Goal: Task Accomplishment & Management: Use online tool/utility

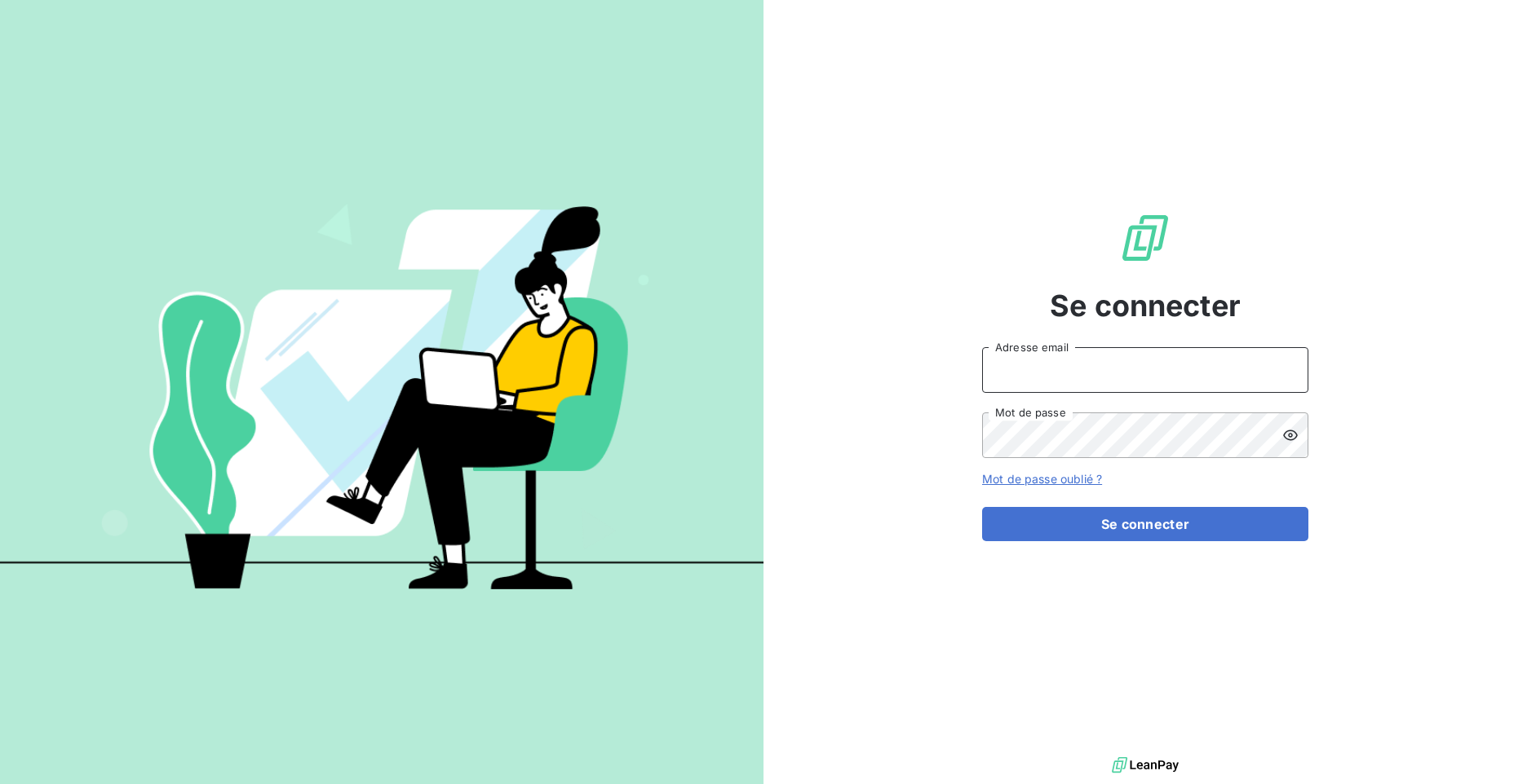
click at [1027, 360] on input "Adresse email" at bounding box center [1145, 370] width 326 height 46
type input "[EMAIL_ADDRESS][DOMAIN_NAME]"
click at [982, 507] on button "Se connecter" at bounding box center [1145, 524] width 326 height 34
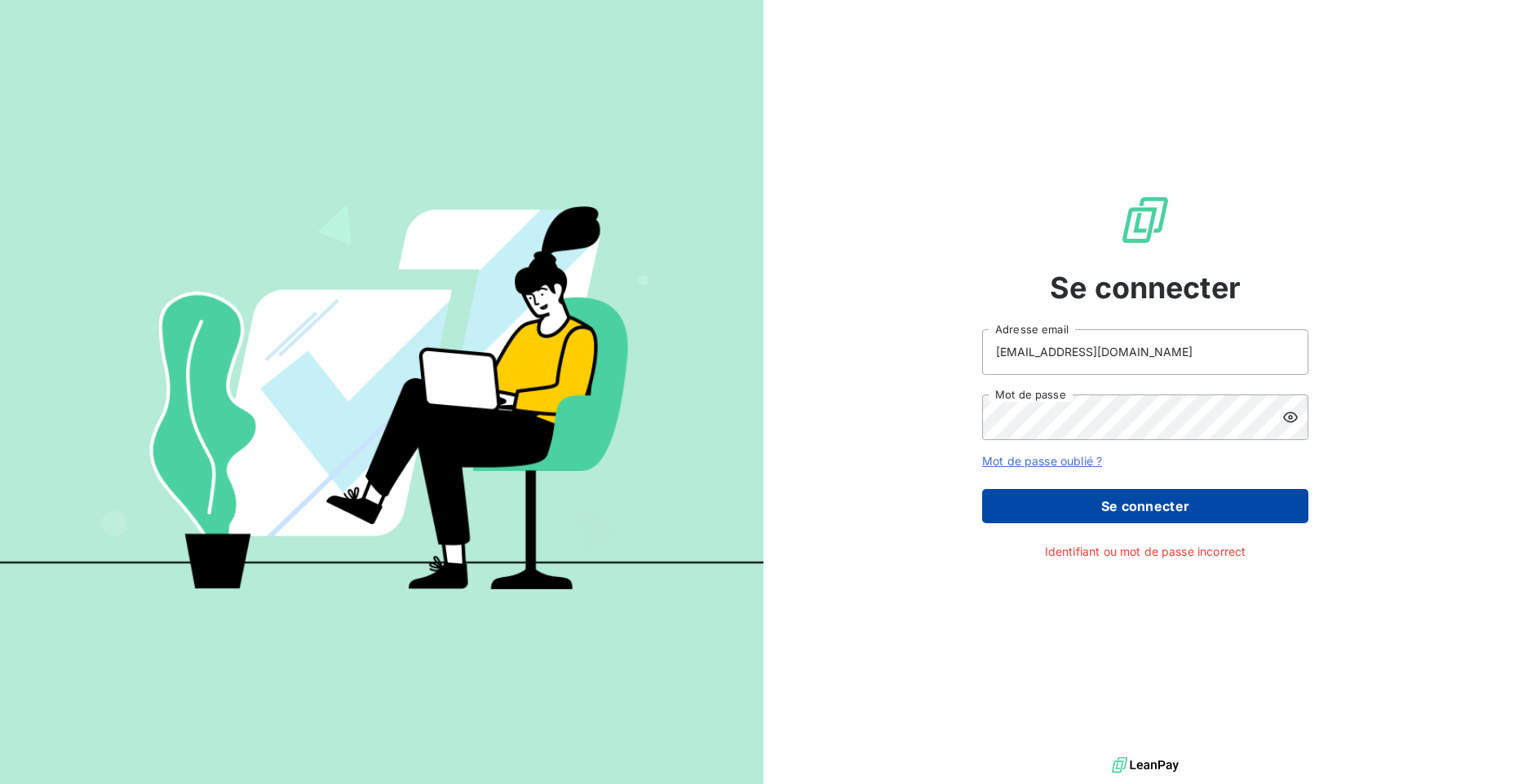
click at [1122, 508] on button "Se connecter" at bounding box center [1145, 506] width 326 height 34
click at [1293, 417] on icon at bounding box center [1290, 417] width 17 height 17
click at [924, 425] on div "Se connecter [EMAIL_ADDRESS][DOMAIN_NAME] Adresse email Mot de passe Mot de pas…" at bounding box center [1145, 377] width 763 height 754
click at [982, 490] on button "Se connecter" at bounding box center [1145, 506] width 326 height 34
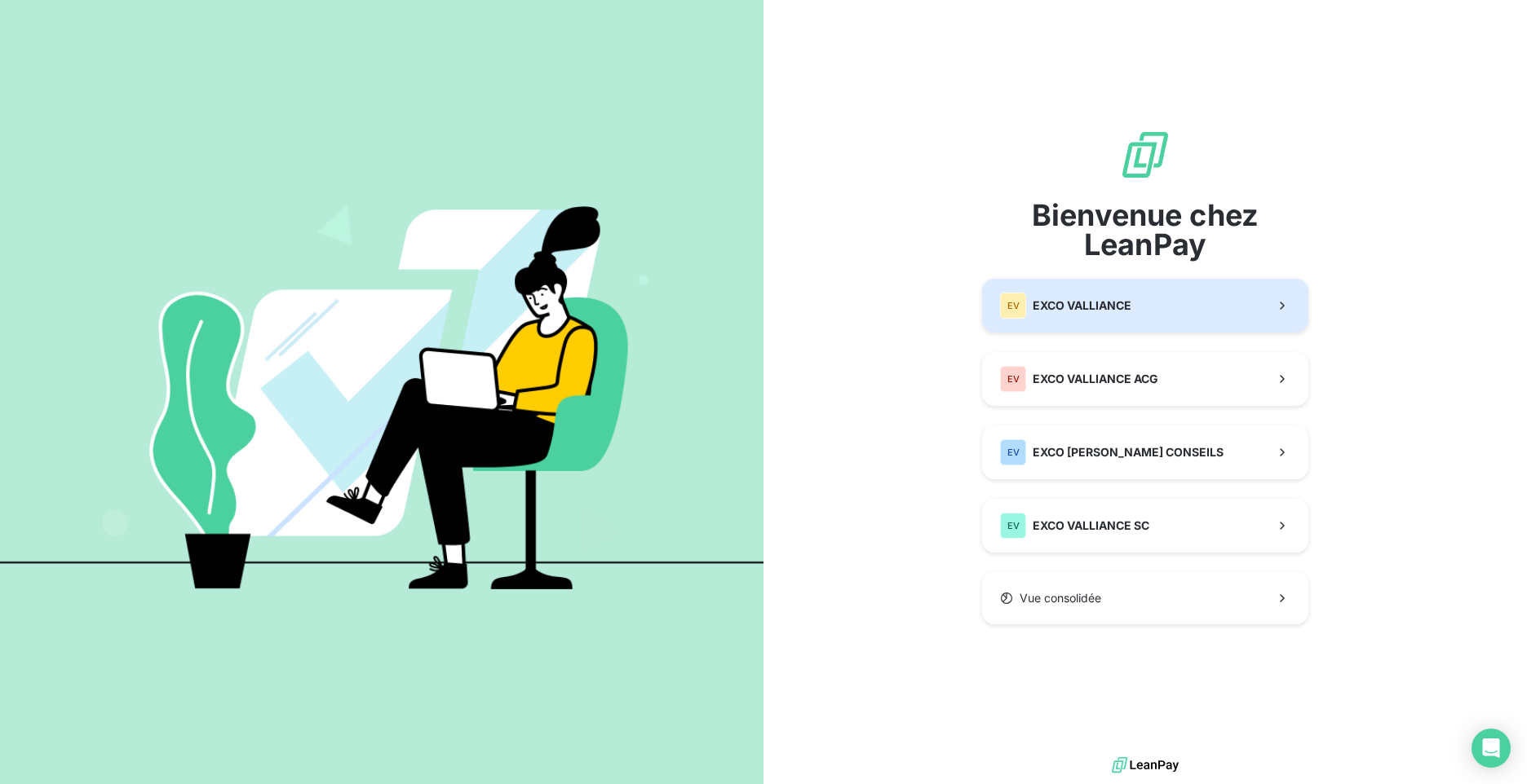
click at [1082, 313] on span "EXCO VALLIANCE" at bounding box center [1082, 306] width 99 height 17
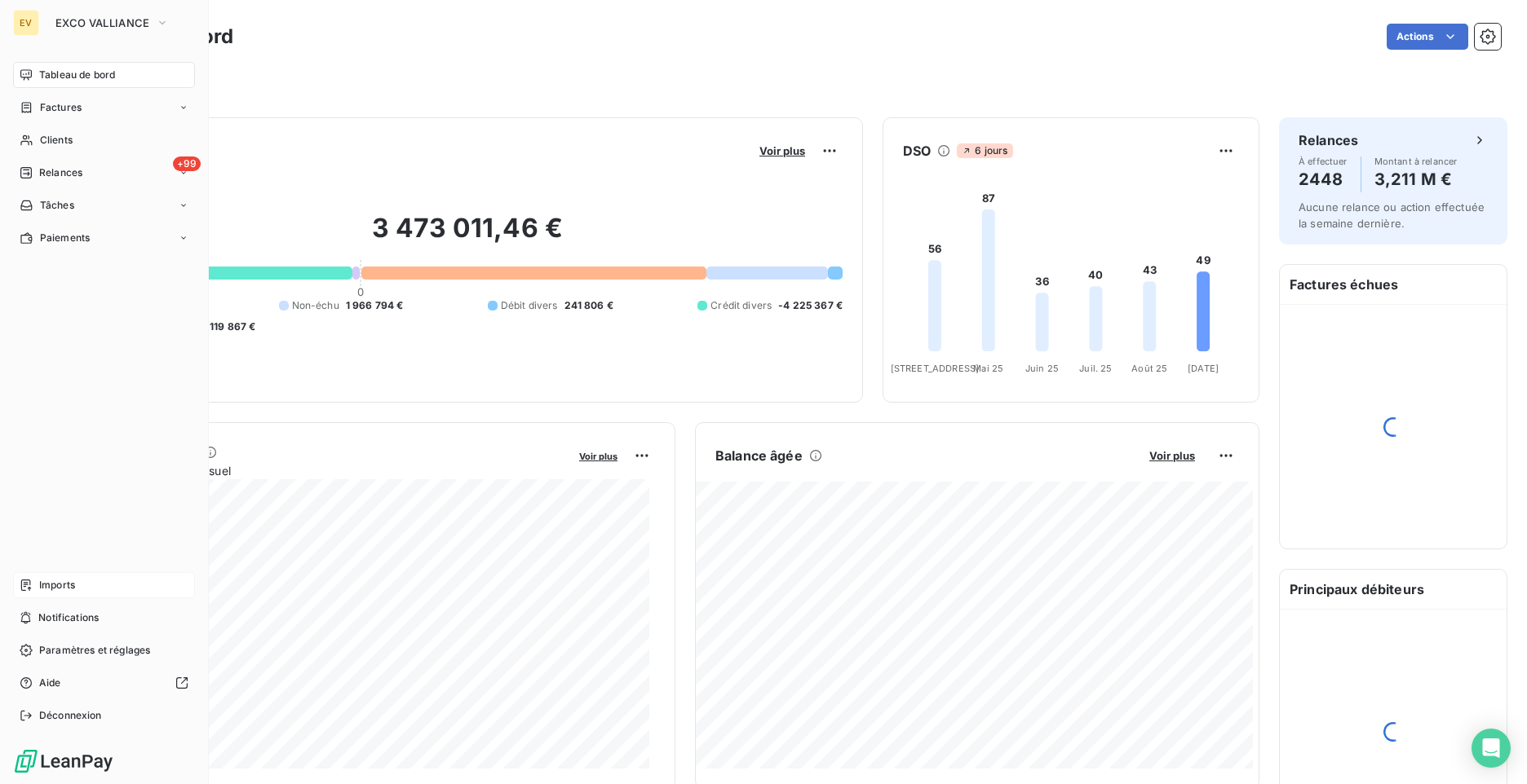
click at [45, 579] on span "Imports" at bounding box center [57, 585] width 36 height 15
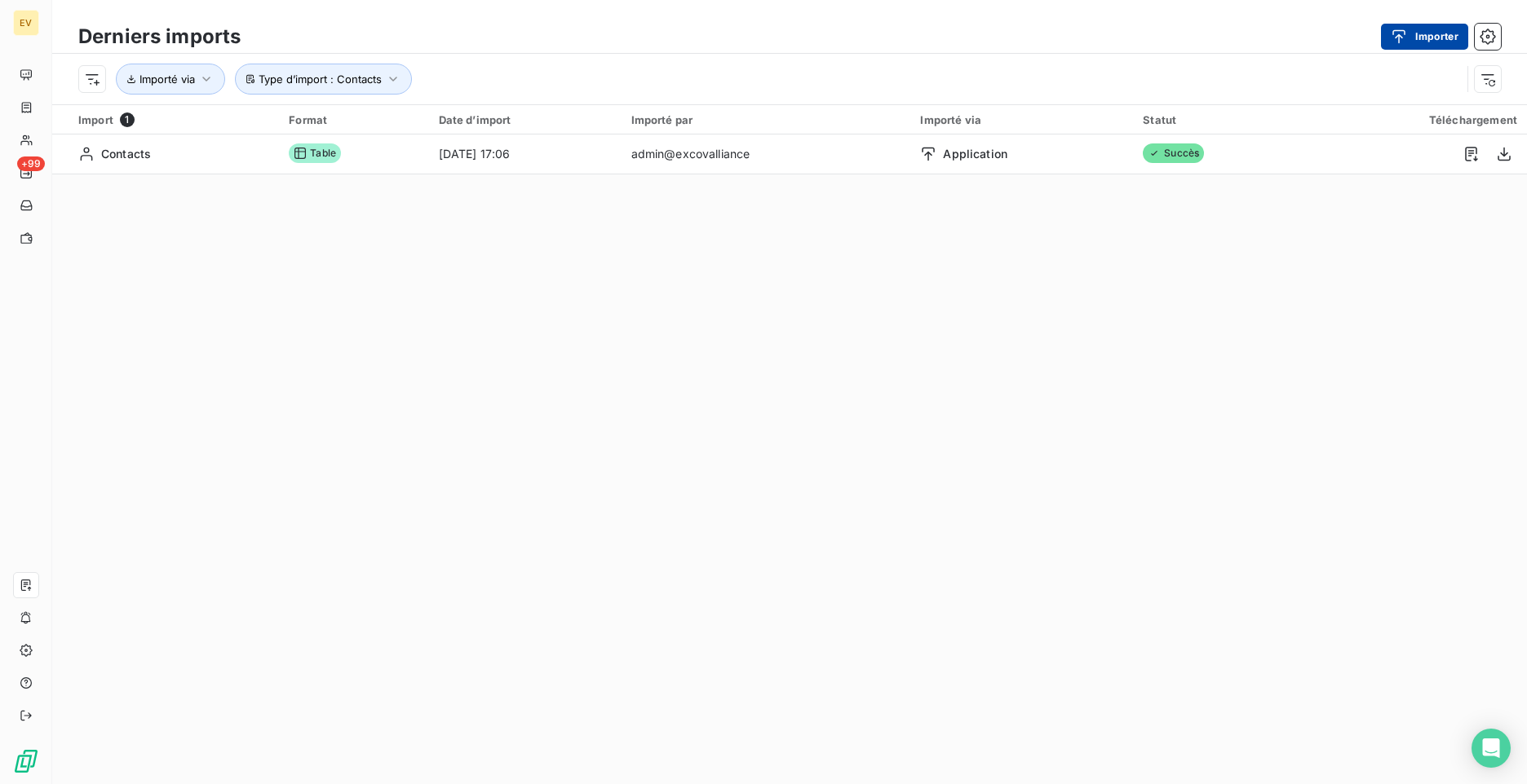
click at [1418, 40] on button "Importer" at bounding box center [1424, 37] width 87 height 26
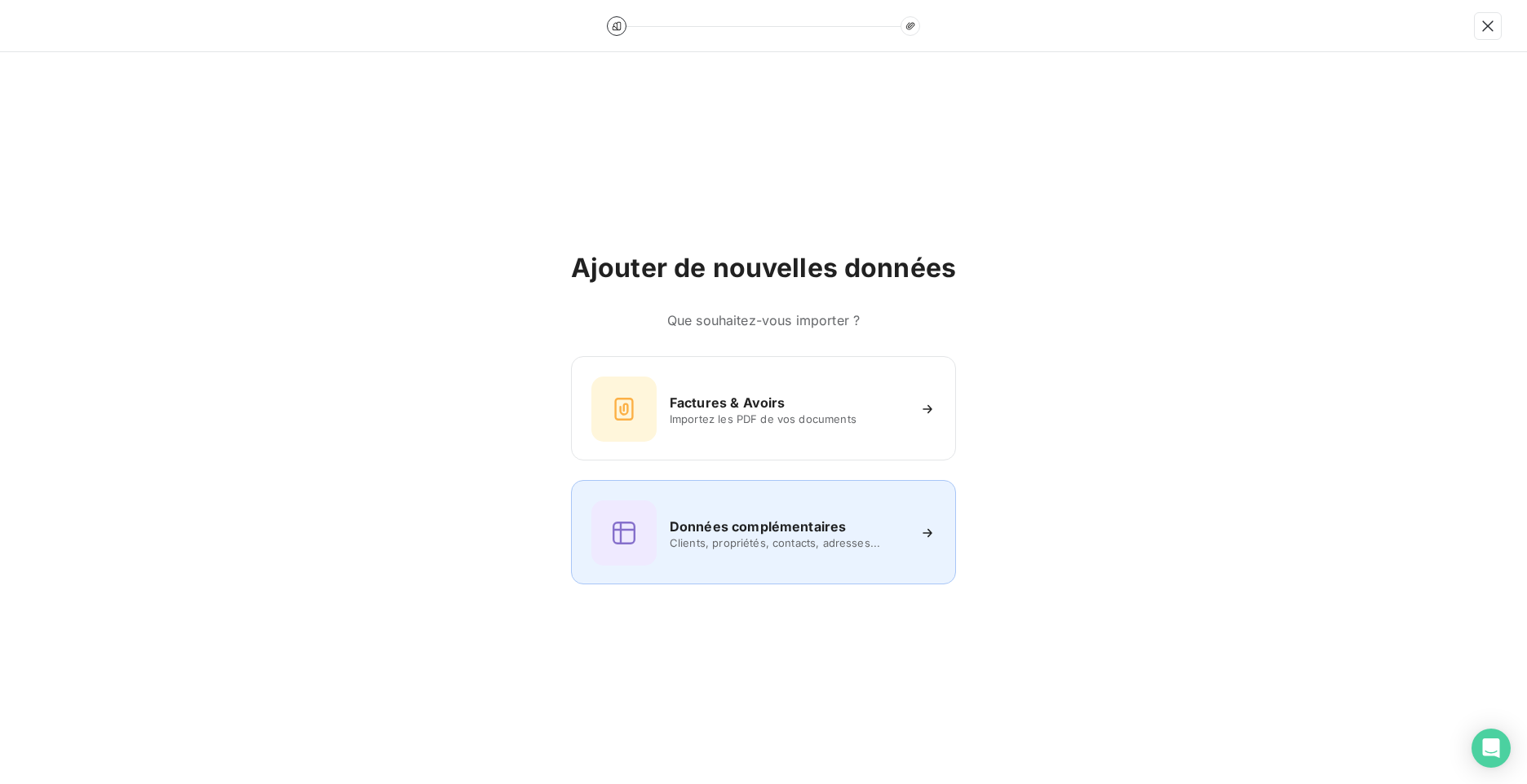
click at [749, 534] on h6 "Données complémentaires" at bounding box center [758, 526] width 176 height 19
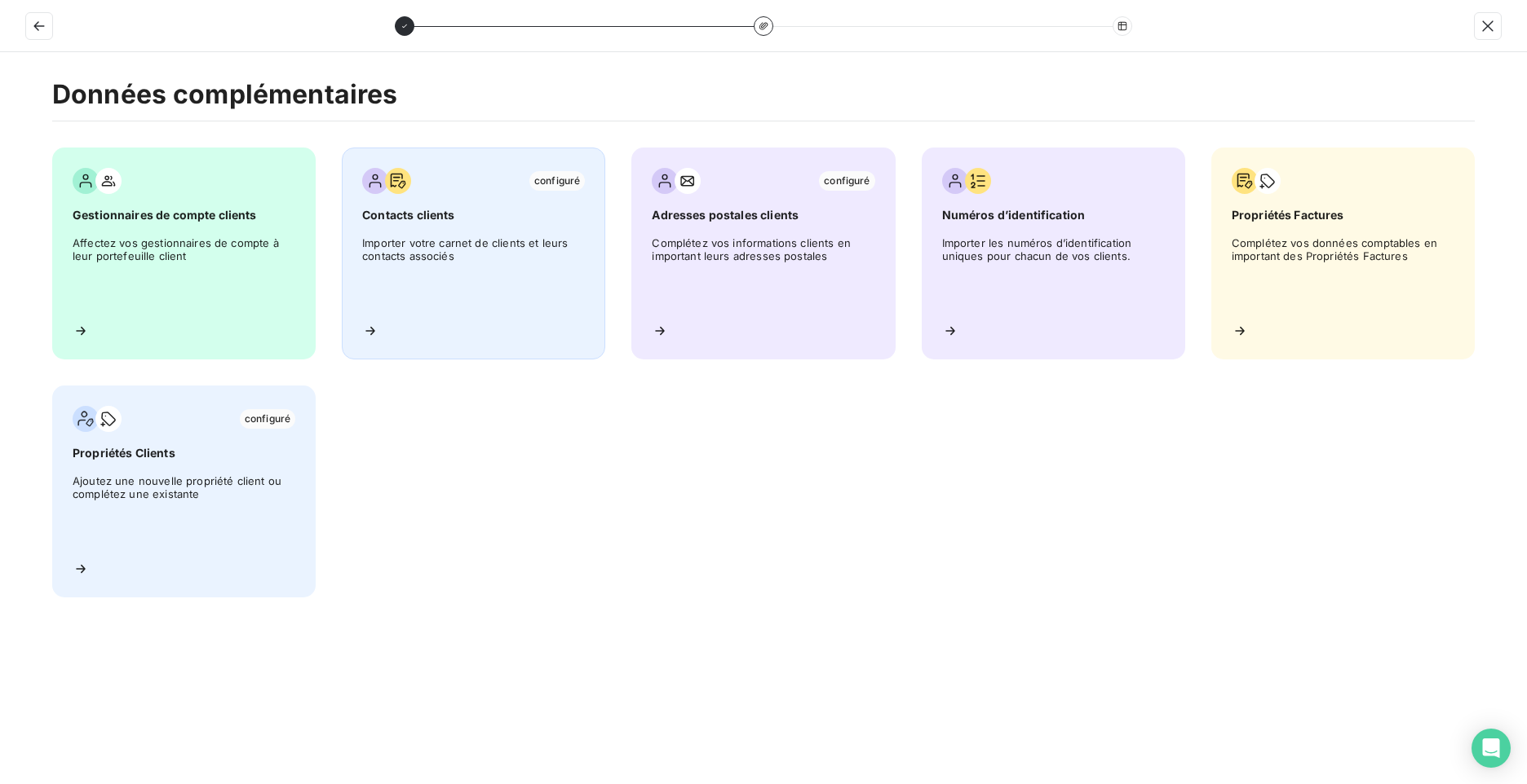
click at [430, 211] on span "Contacts clients" at bounding box center [473, 215] width 223 height 17
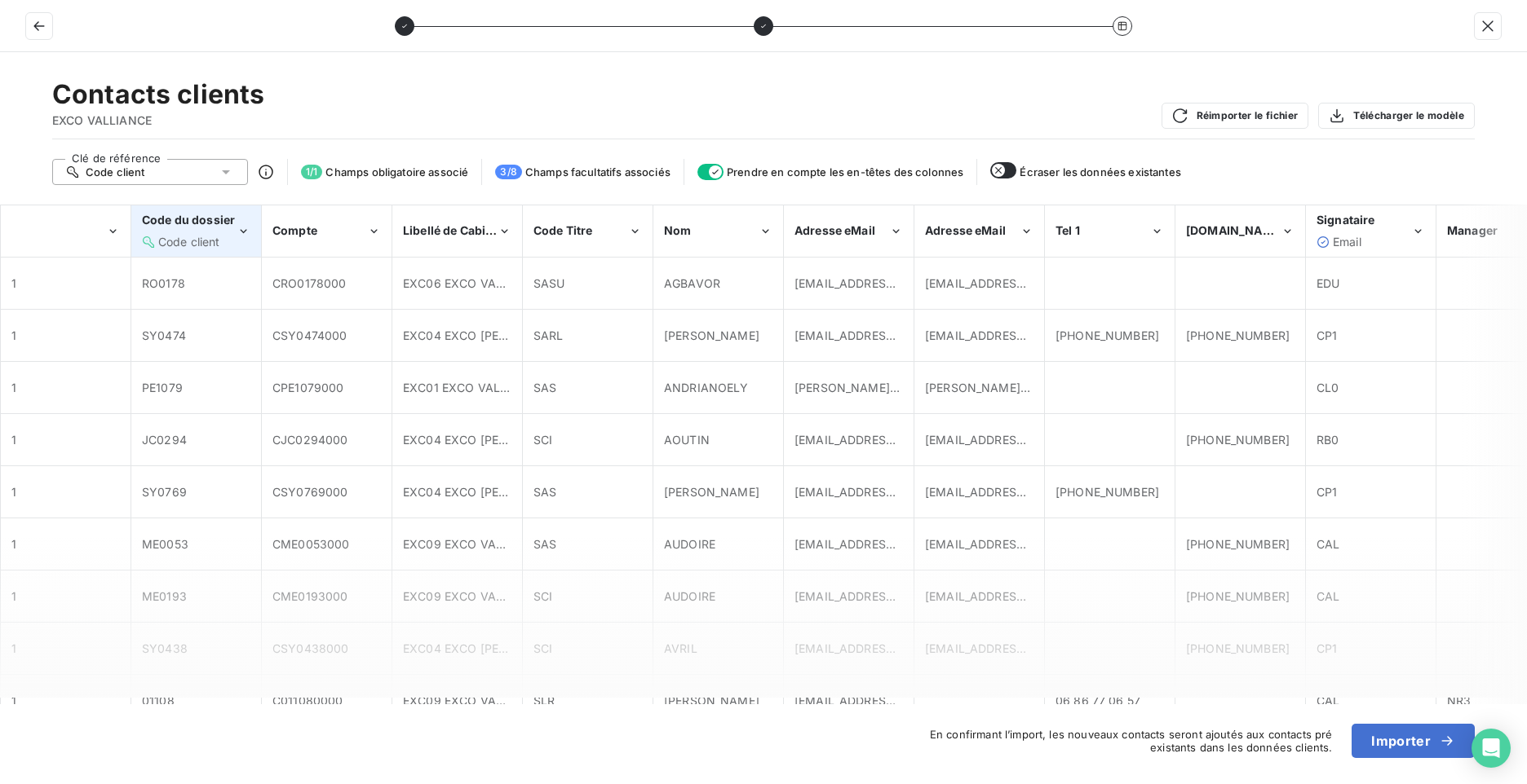
click at [230, 234] on div "Code client" at bounding box center [189, 242] width 94 height 17
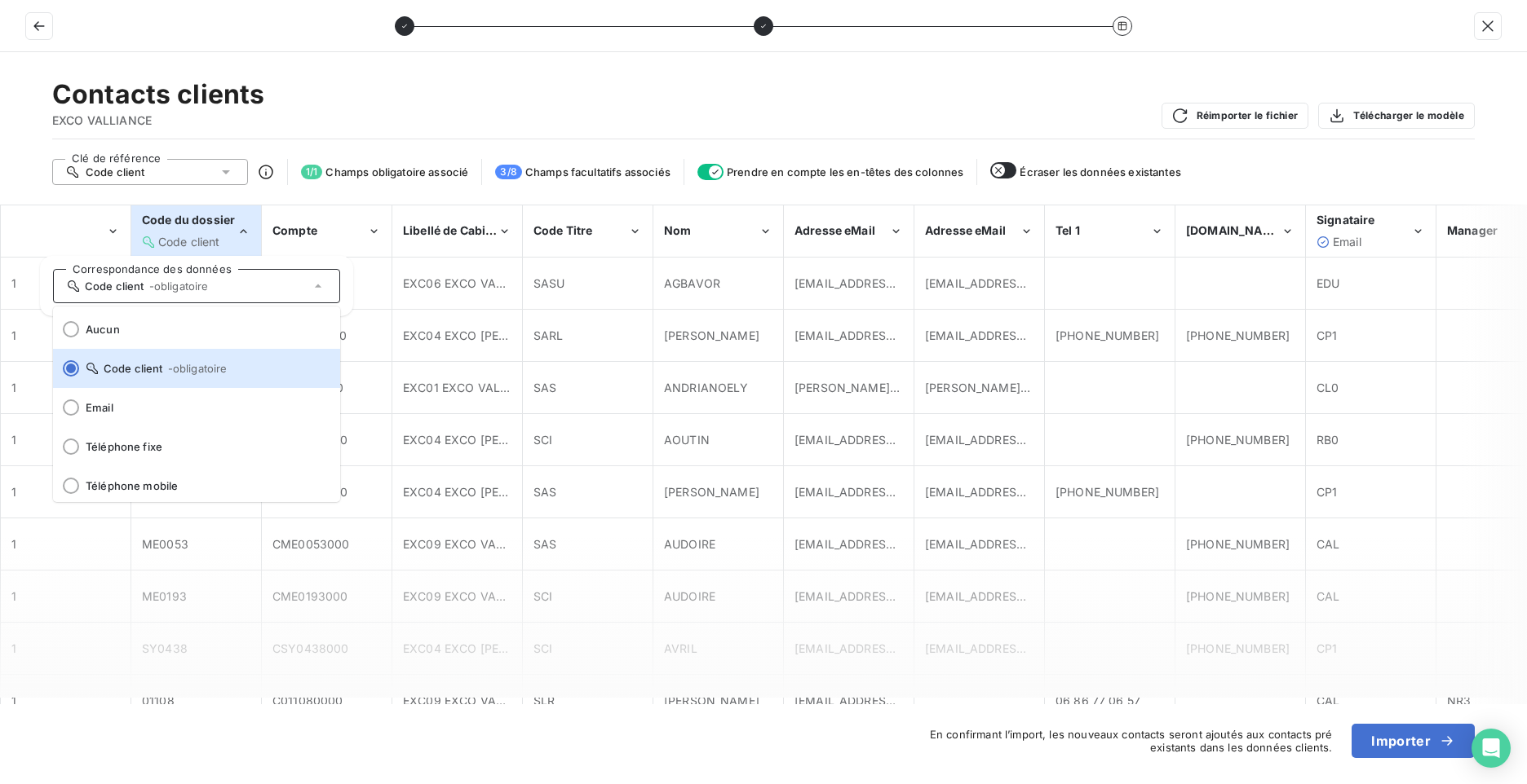
click at [230, 234] on div "Code client" at bounding box center [189, 242] width 94 height 17
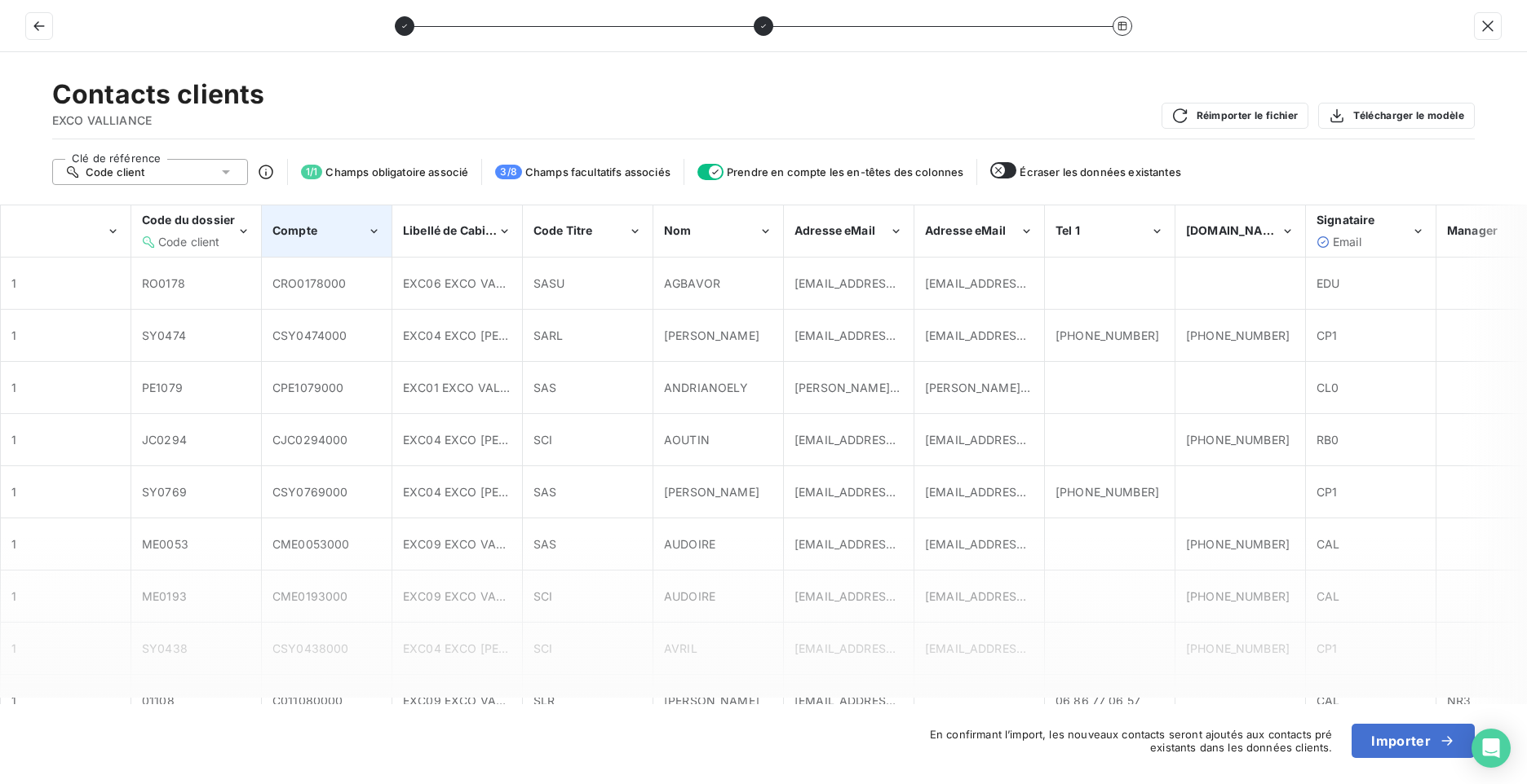
click at [355, 232] on div "Compte" at bounding box center [319, 231] width 94 height 17
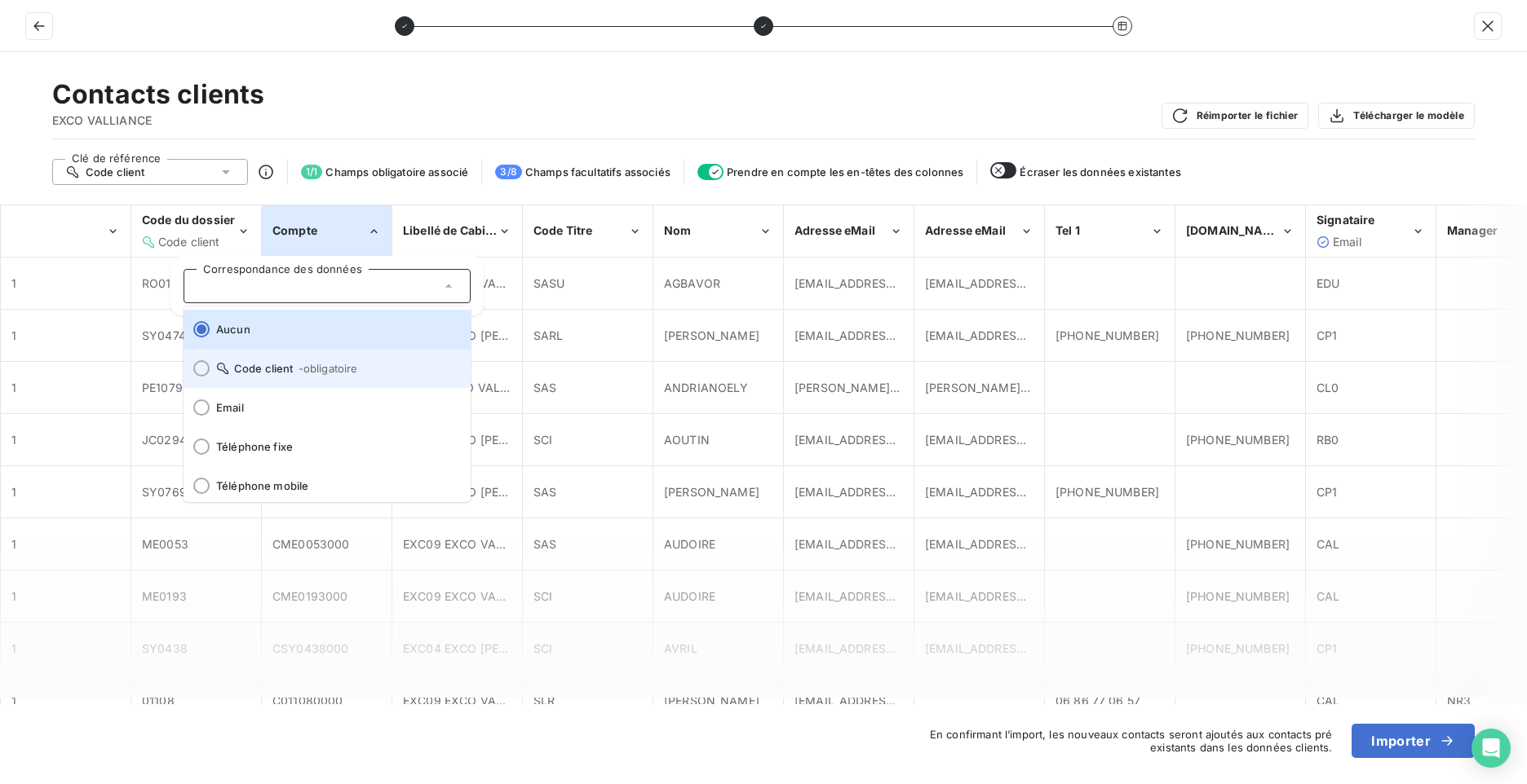
click at [218, 370] on icon at bounding box center [223, 369] width 11 height 11
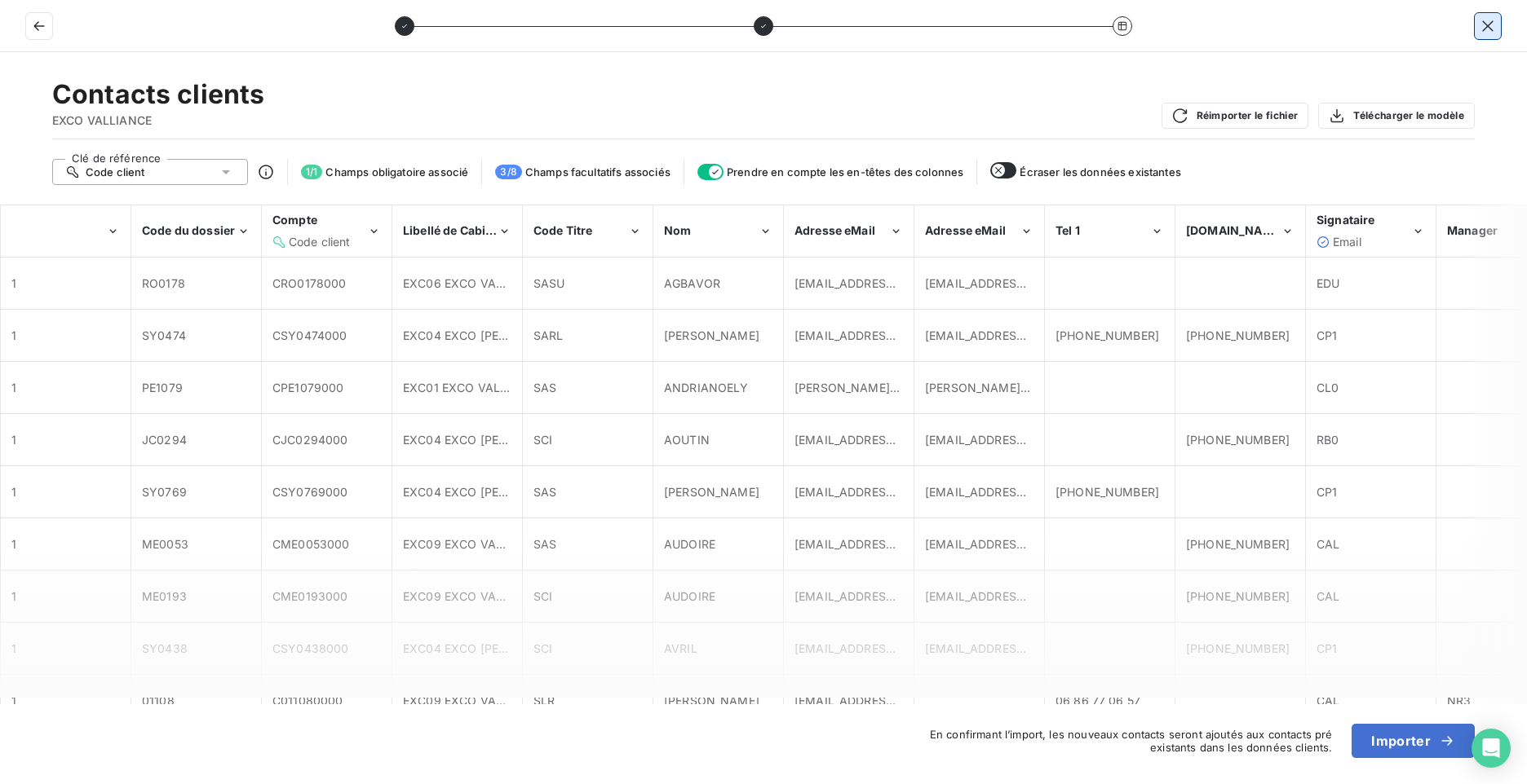
click at [1481, 23] on icon "button" at bounding box center [1488, 27] width 17 height 17
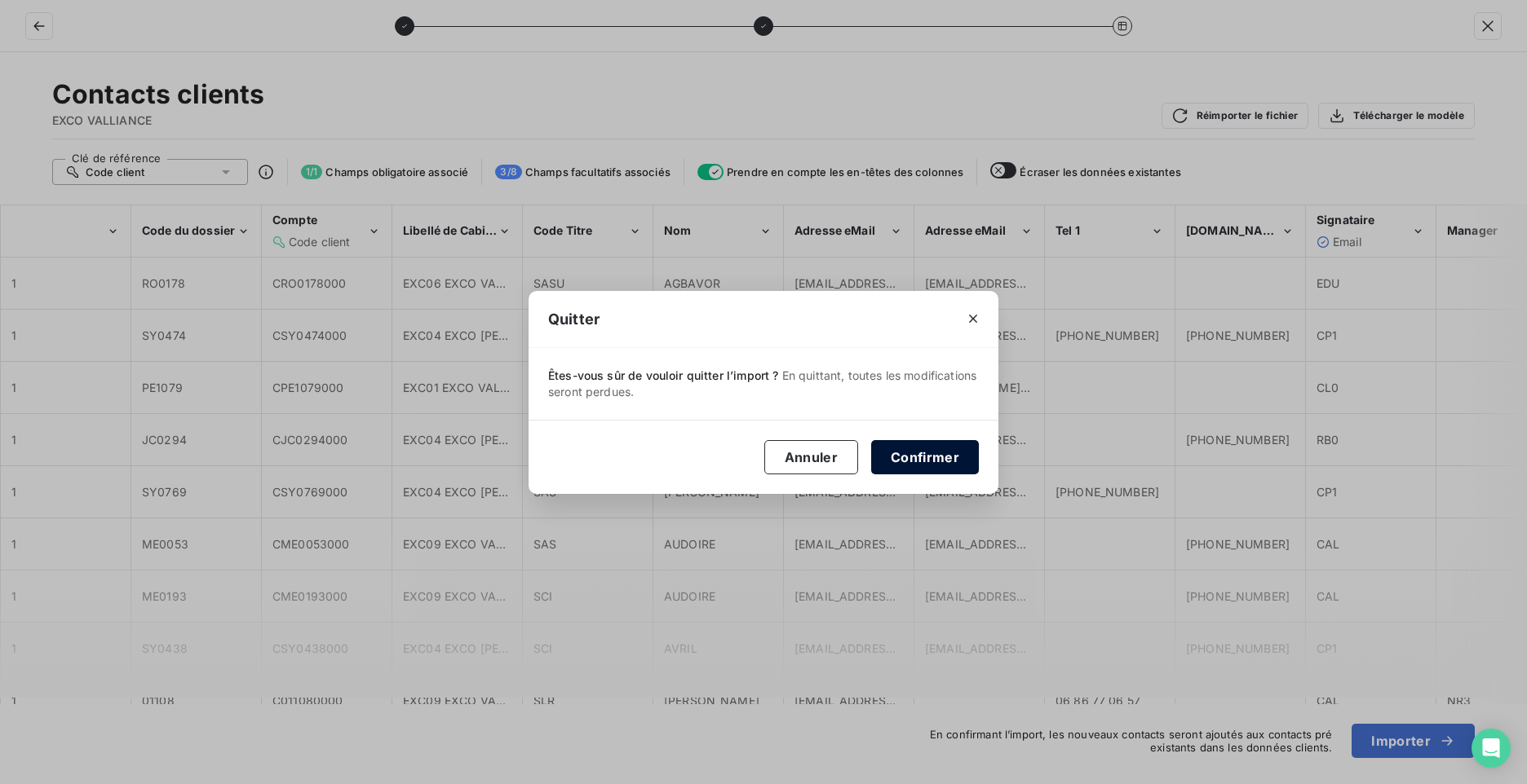
click at [929, 463] on button "Confirmer" at bounding box center [924, 457] width 107 height 34
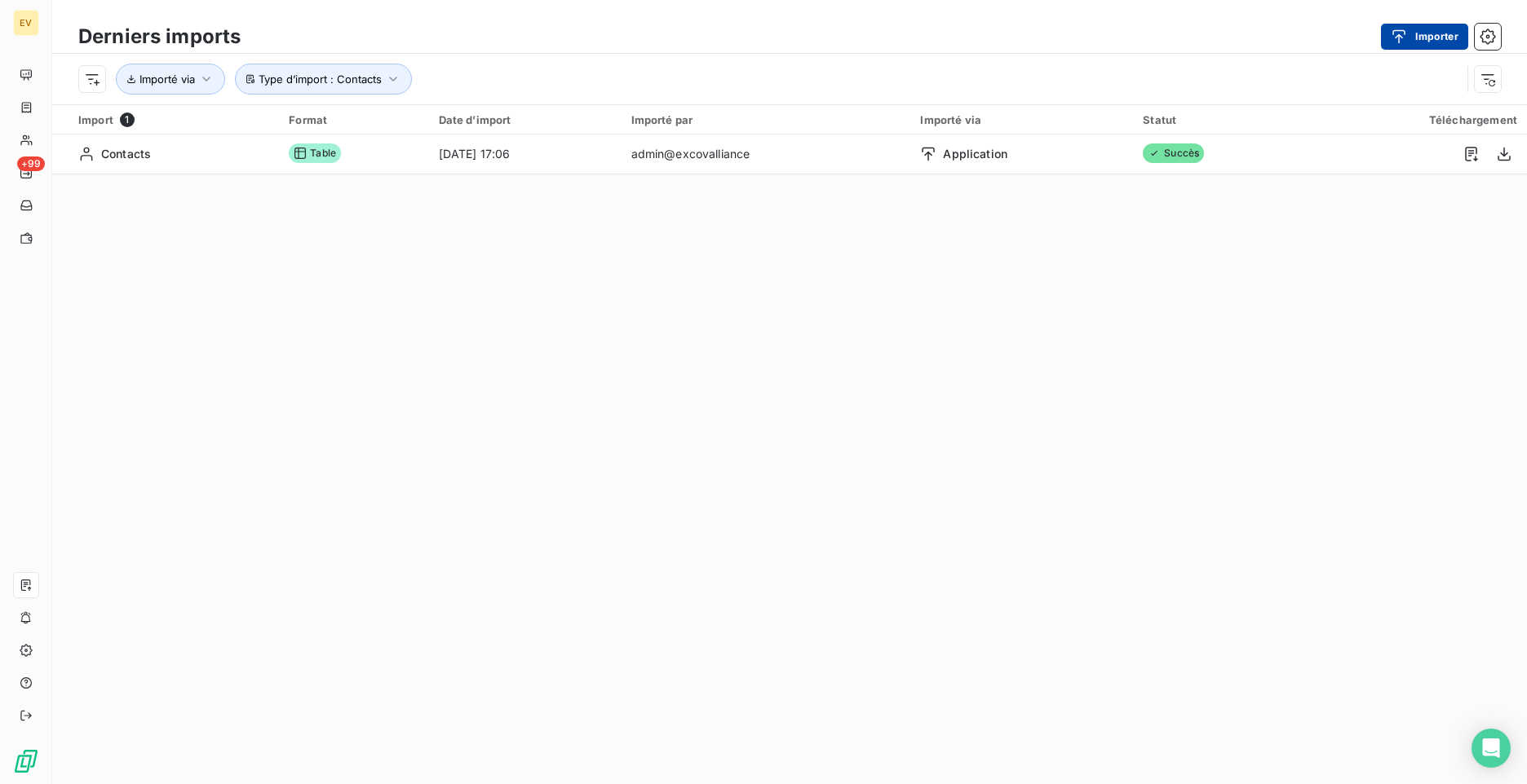
click at [1453, 39] on button "Importer" at bounding box center [1424, 37] width 87 height 26
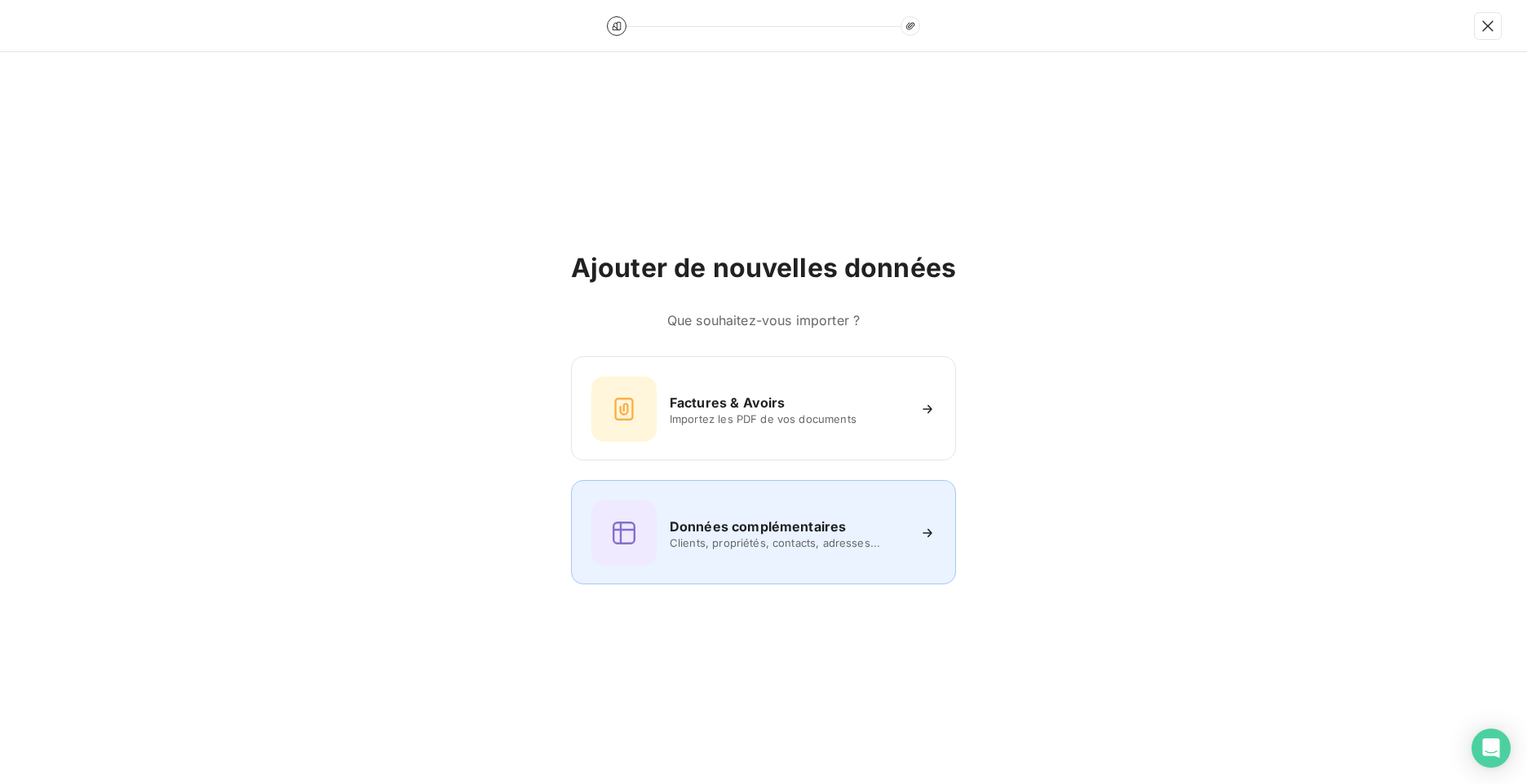
click at [764, 509] on div "Données complémentaires Clients, propriétés, contacts, adresses..." at bounding box center [763, 533] width 344 height 65
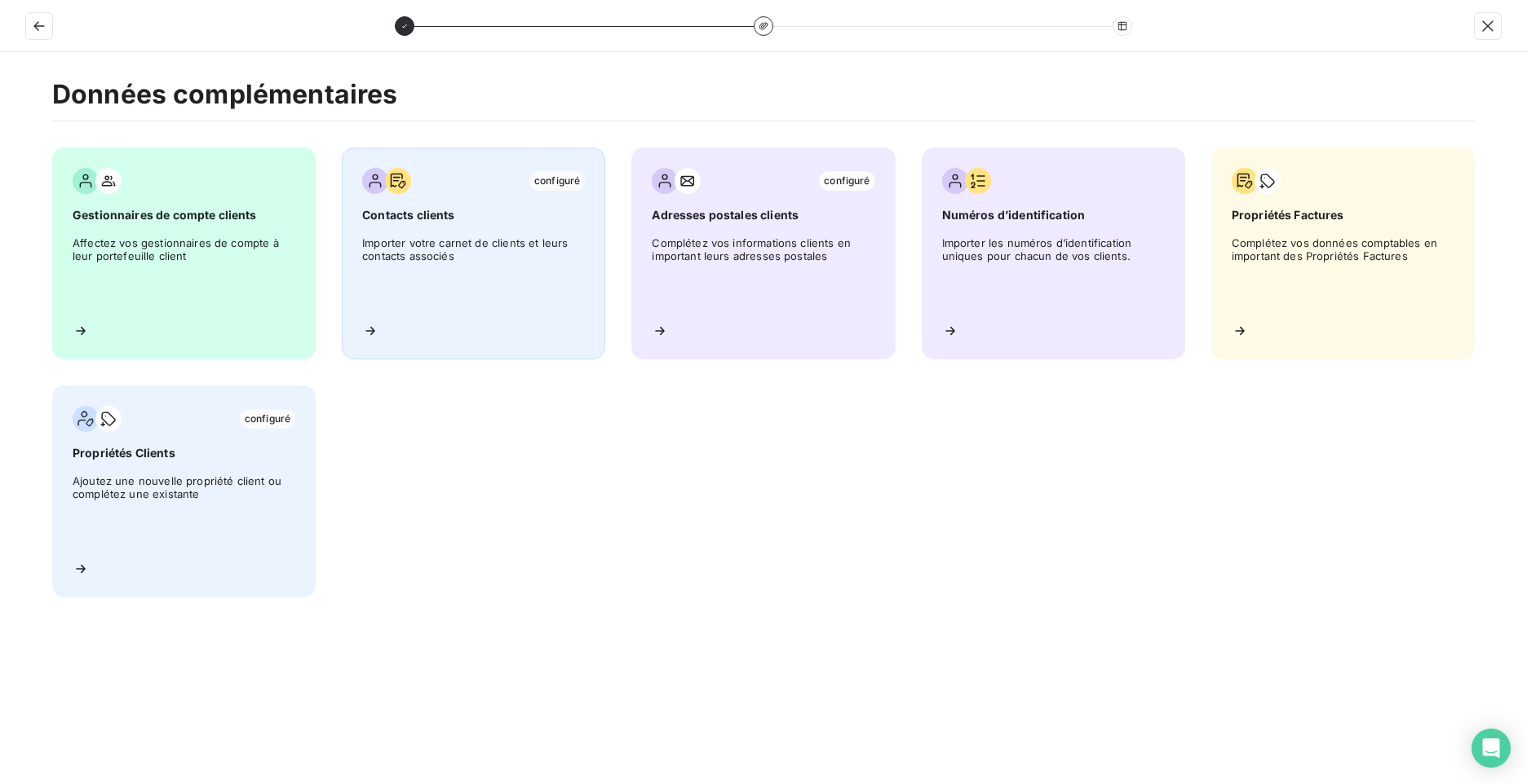
click at [421, 265] on span "Importer votre carnet de clients et leurs contacts associés" at bounding box center [473, 273] width 223 height 73
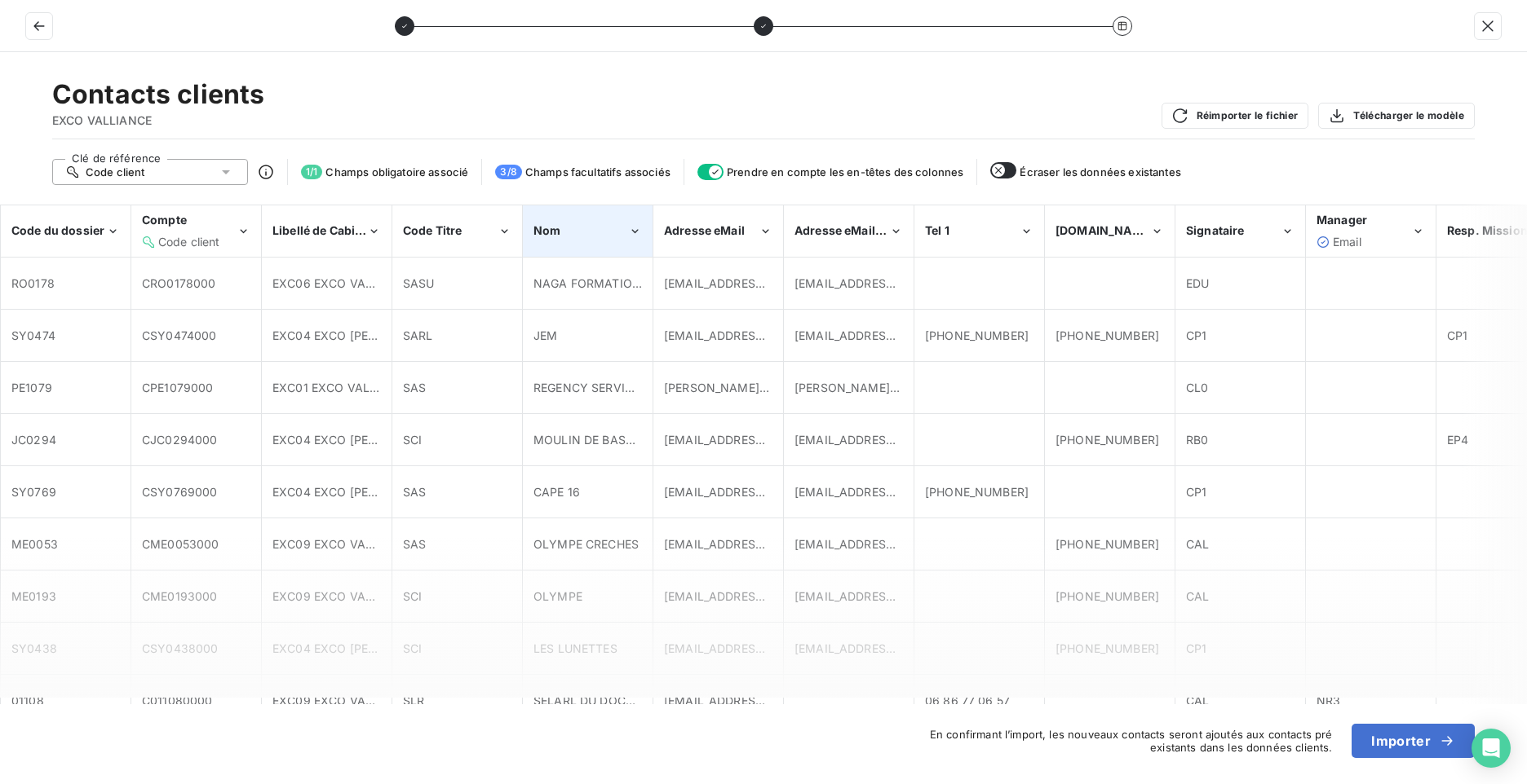
click at [625, 235] on div "Nom" at bounding box center [581, 231] width 94 height 17
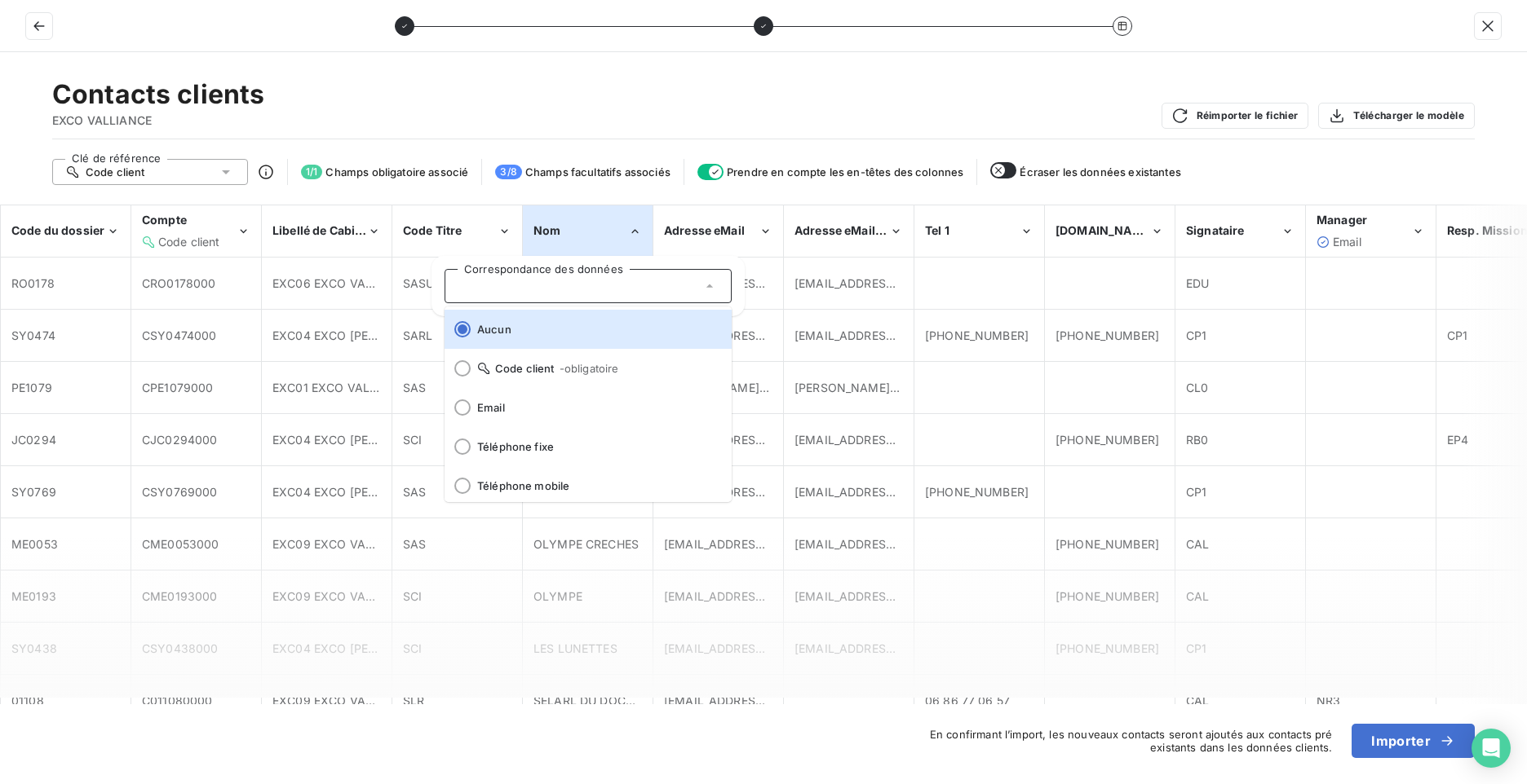
click at [634, 237] on icon "Nom" at bounding box center [635, 232] width 14 height 17
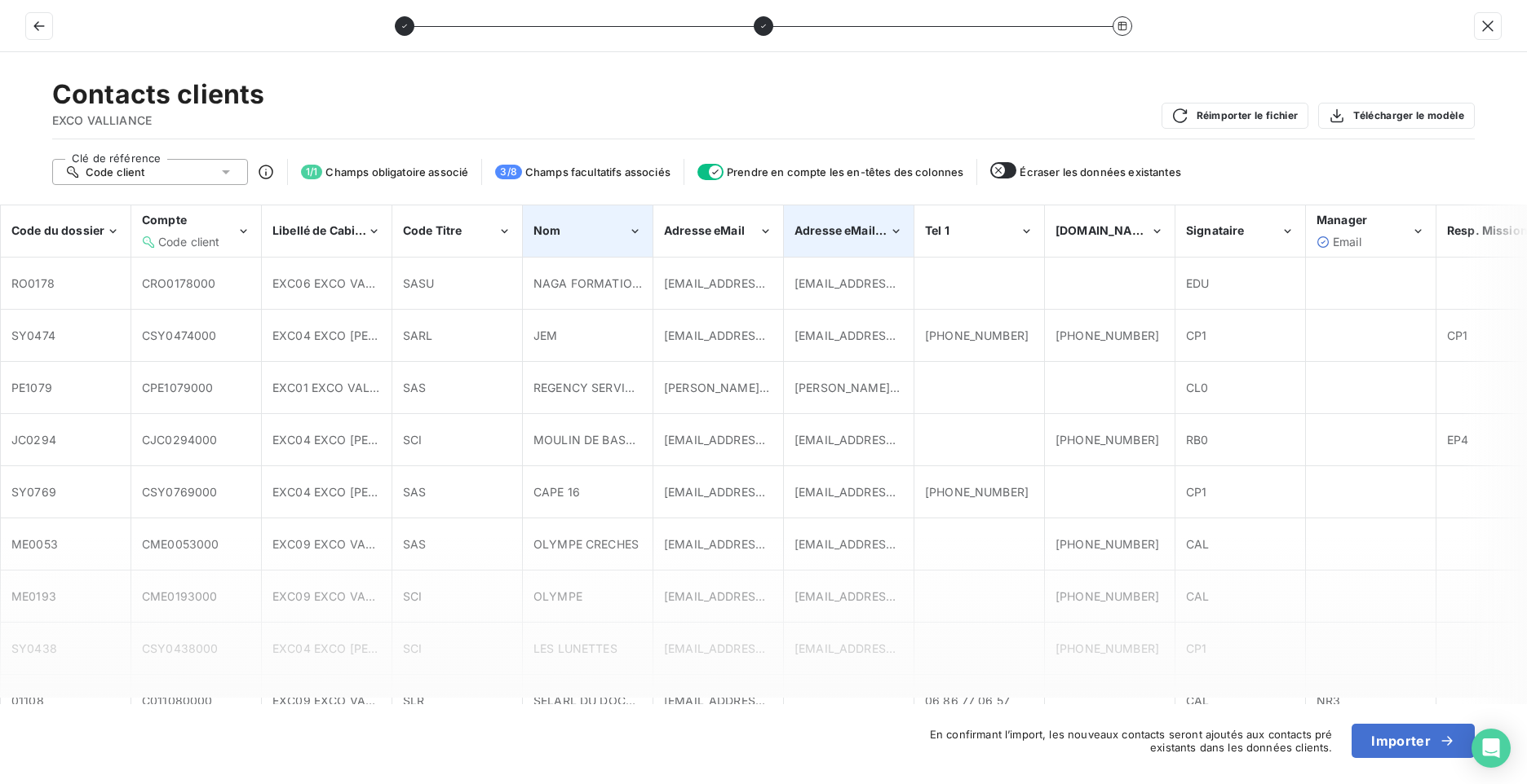
click at [891, 234] on icon "Adresse eMail facture" at bounding box center [895, 232] width 14 height 17
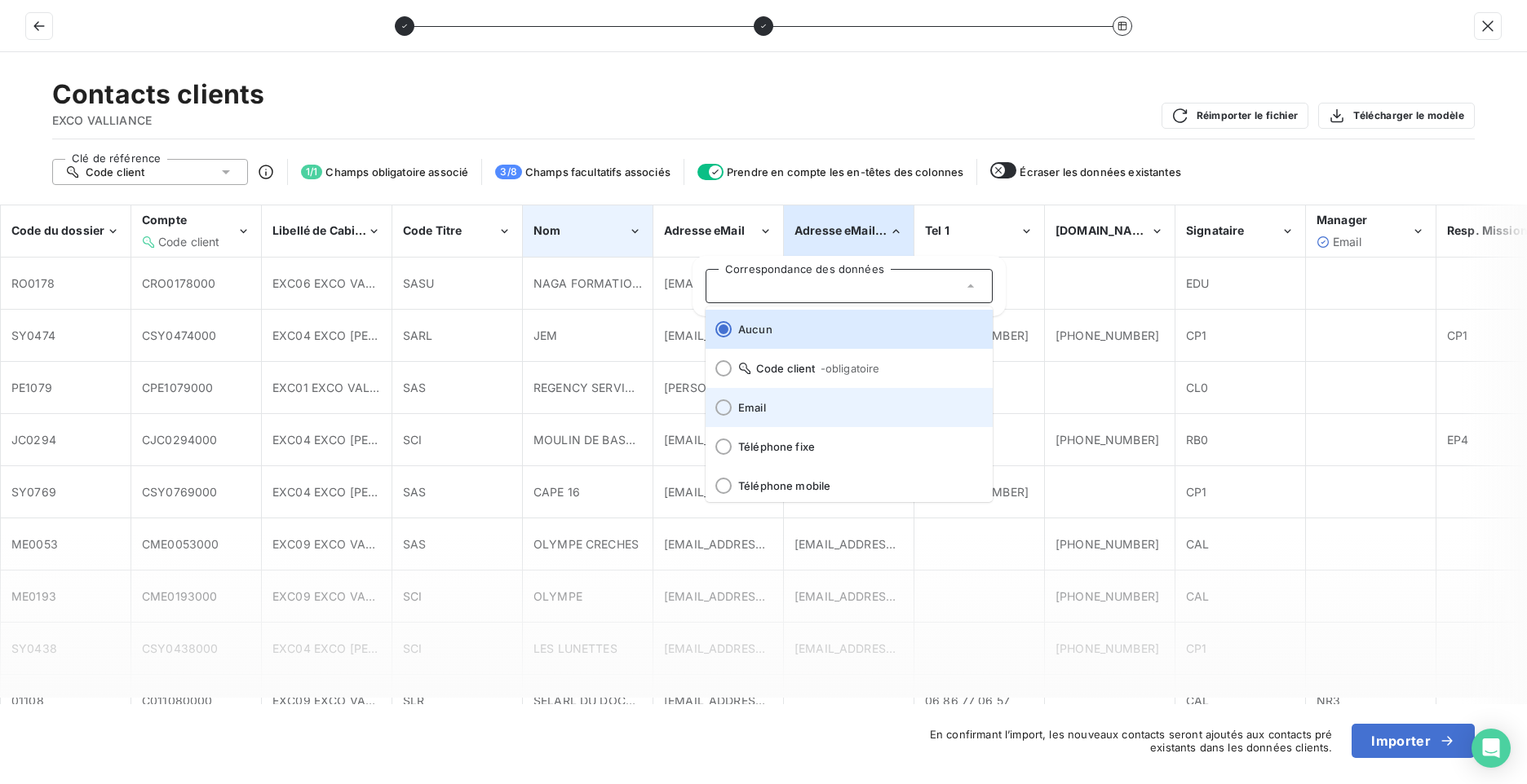
click at [778, 411] on span "Email" at bounding box center [858, 408] width 241 height 13
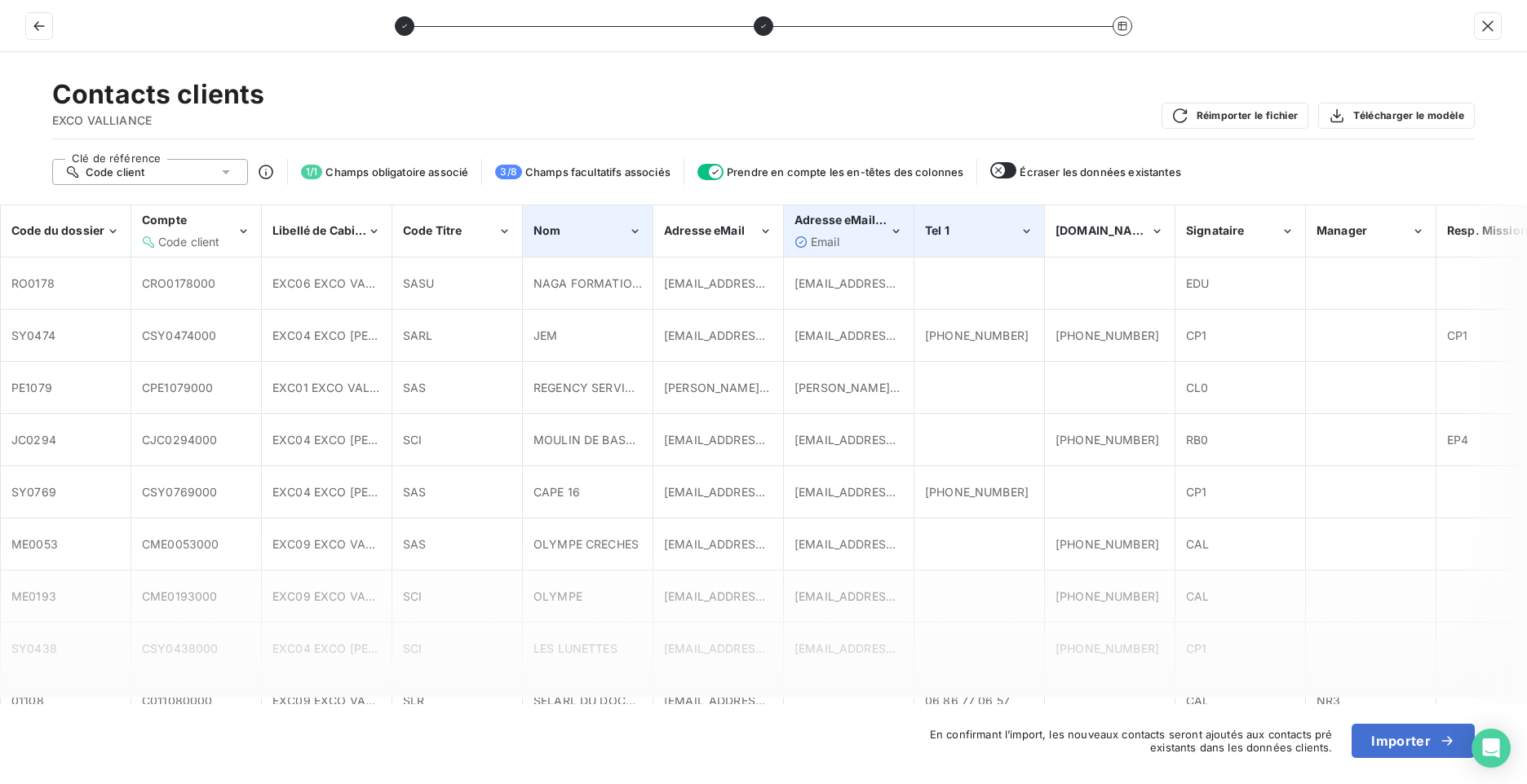
click at [990, 233] on div "Tel 1" at bounding box center [971, 231] width 94 height 17
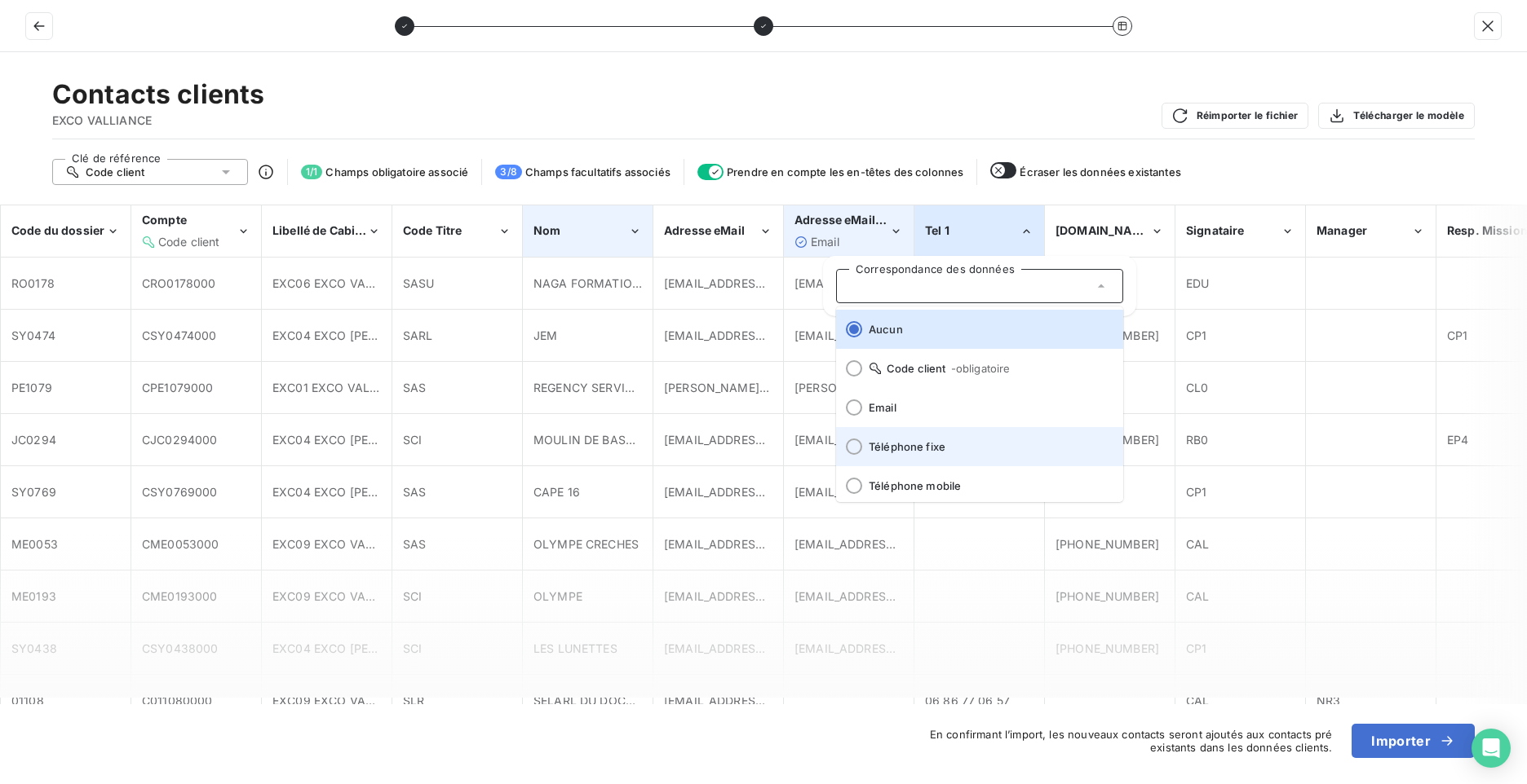
click at [885, 447] on span "Téléphone fixe" at bounding box center [989, 447] width 241 height 13
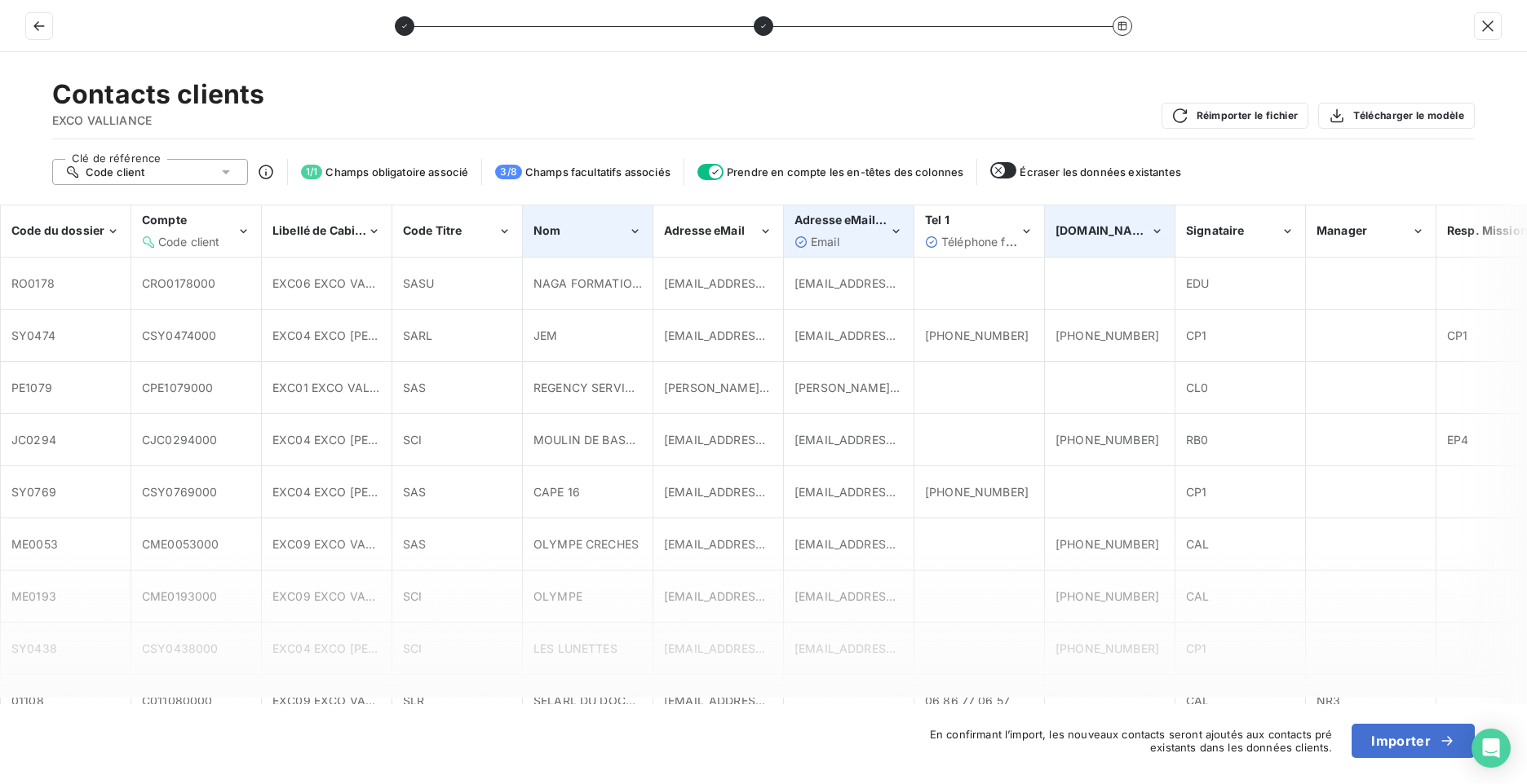
click at [1101, 242] on div "[DOMAIN_NAME]" at bounding box center [1110, 231] width 128 height 50
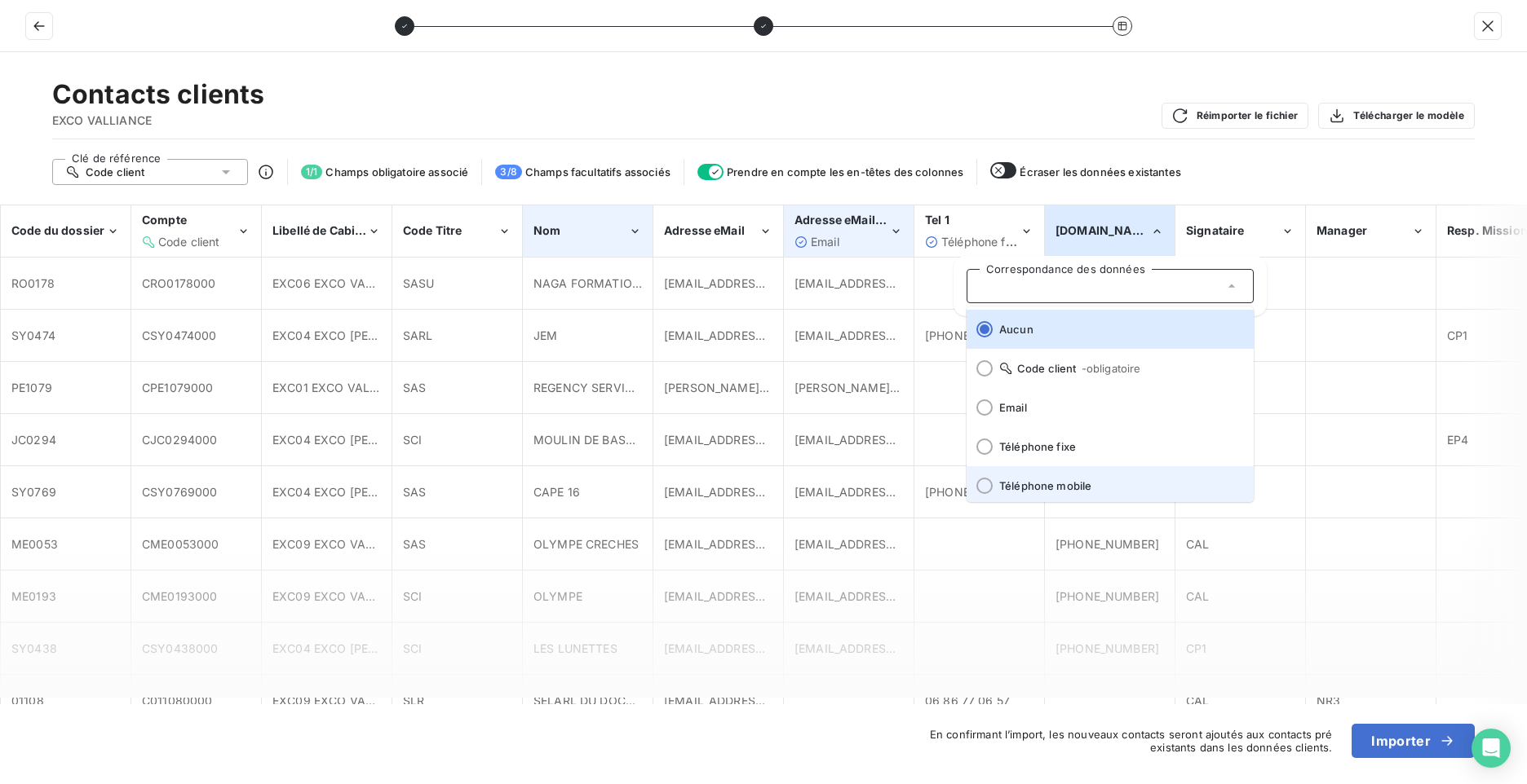
scroll to position [4, 0]
click at [1024, 484] on span "Téléphone mobile" at bounding box center [1119, 482] width 241 height 13
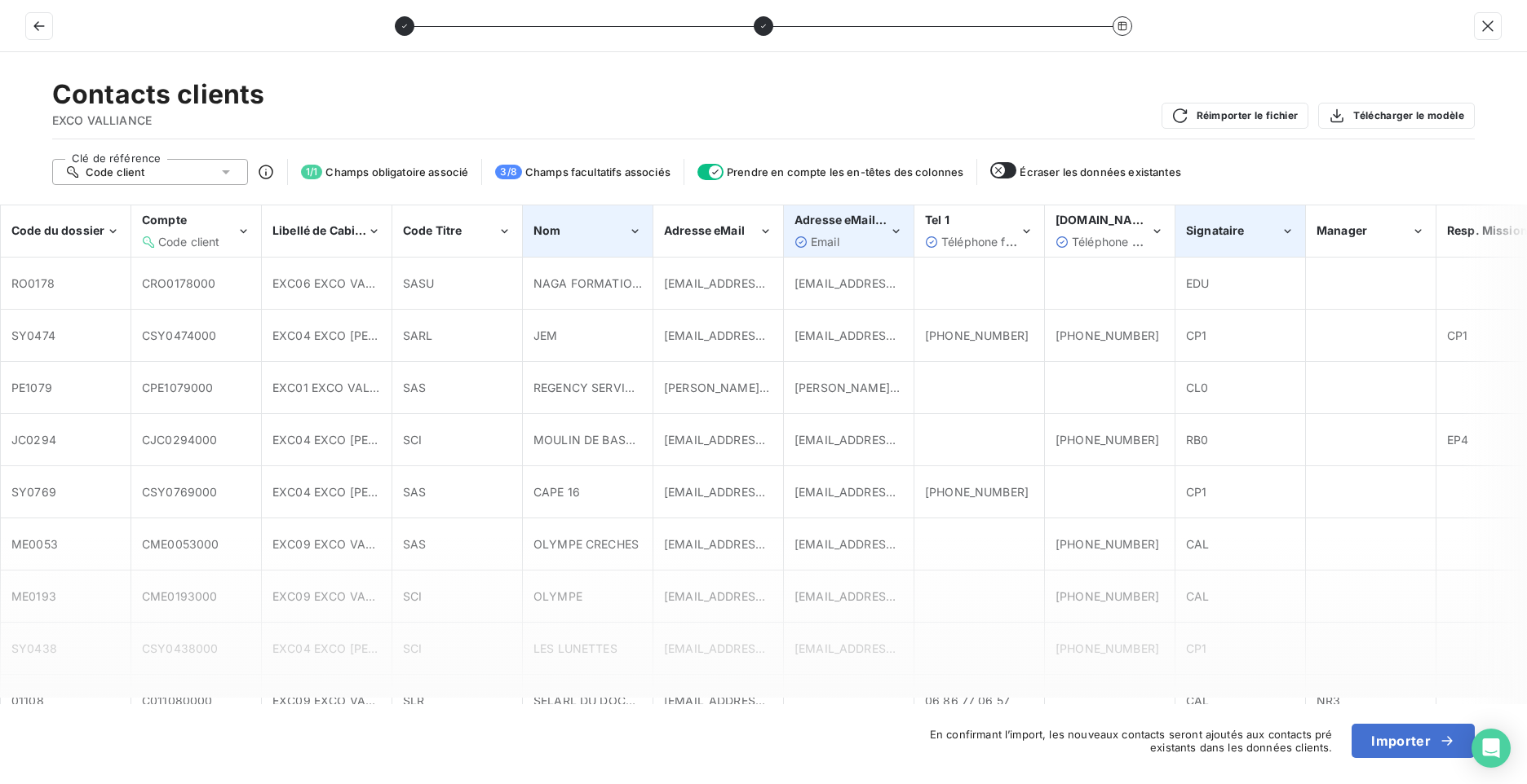
click at [1265, 241] on div "Signataire" at bounding box center [1240, 231] width 128 height 50
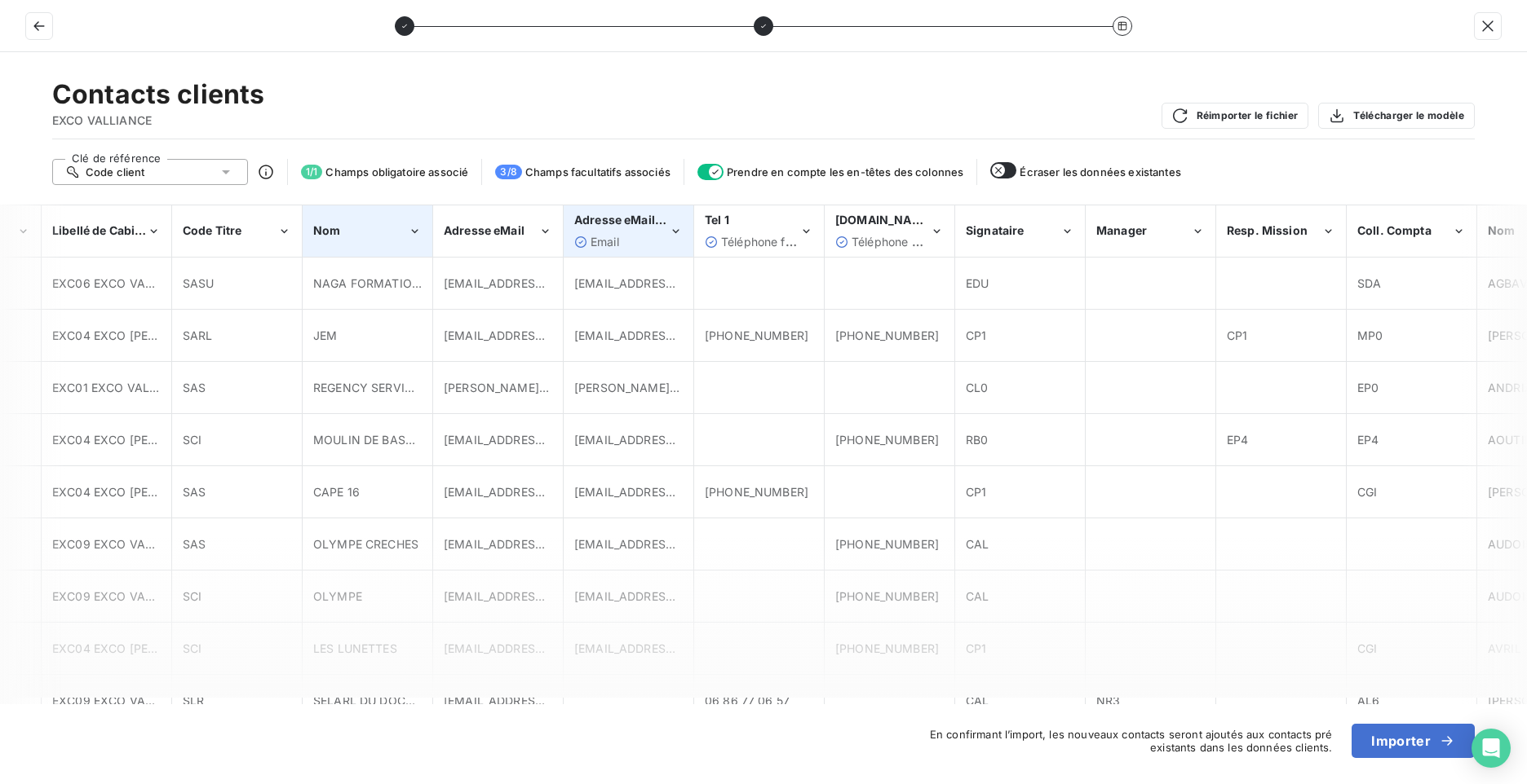
scroll to position [0, 431]
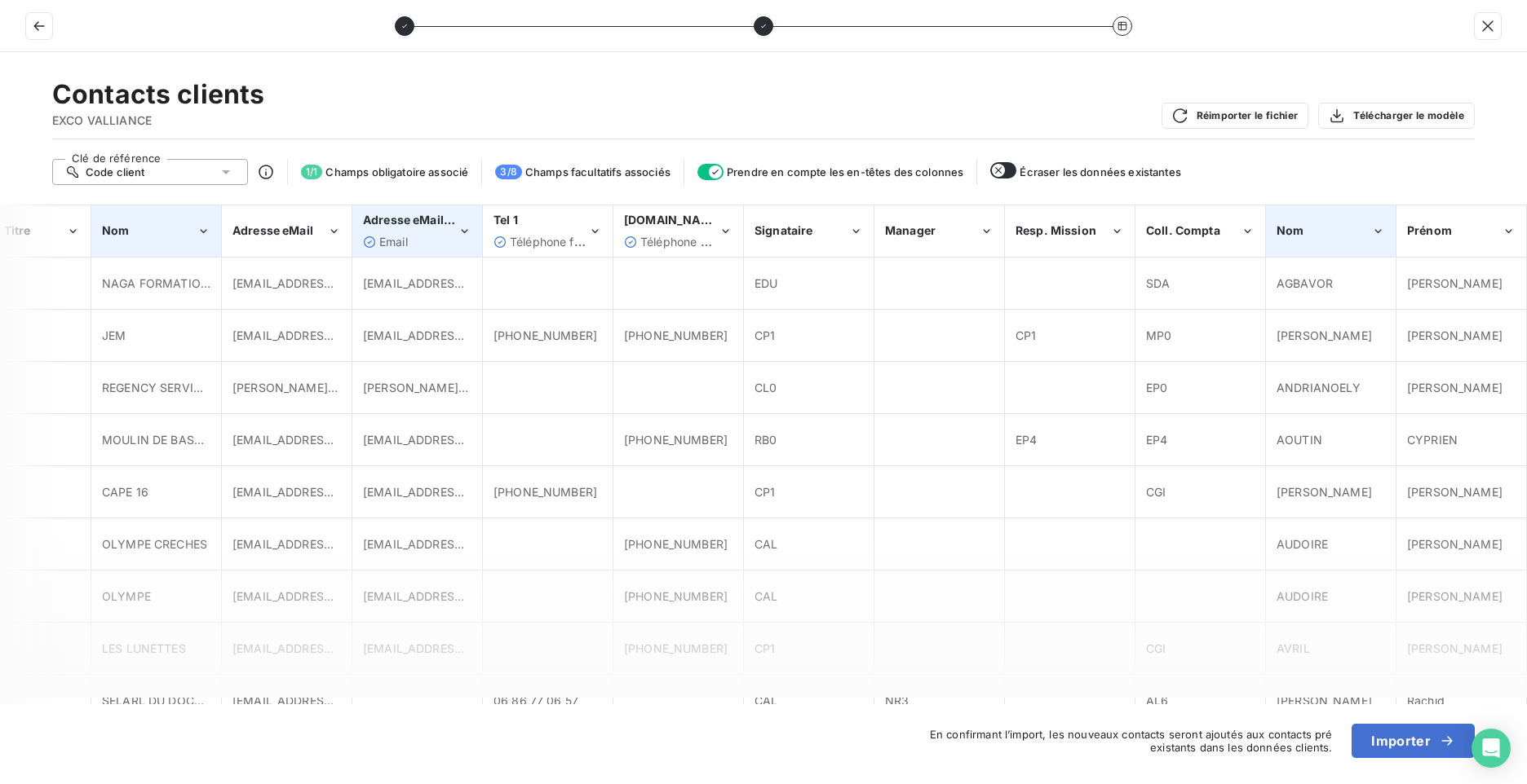
click at [1311, 242] on div "Nom" at bounding box center [1331, 231] width 128 height 50
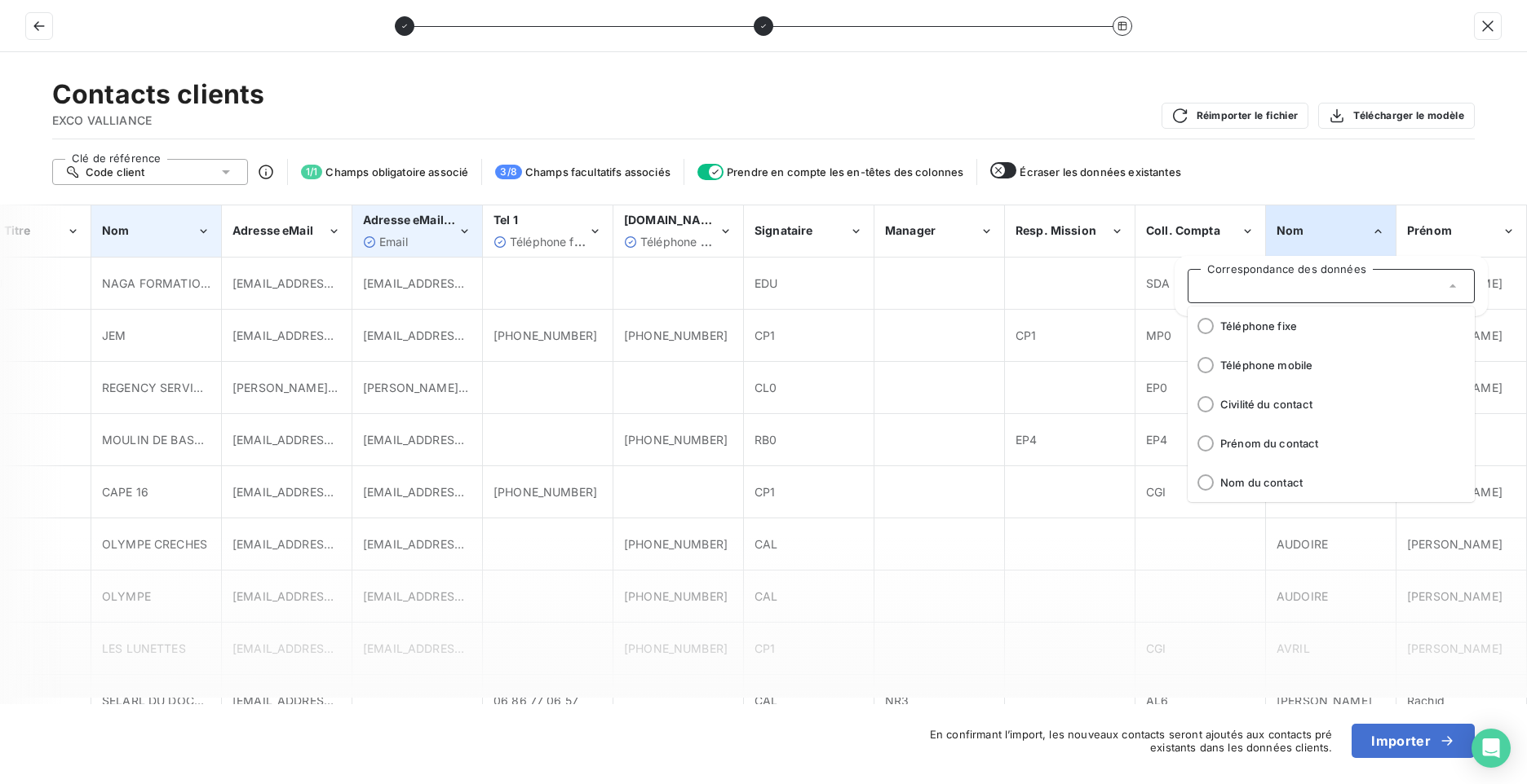
scroll to position [141, 0]
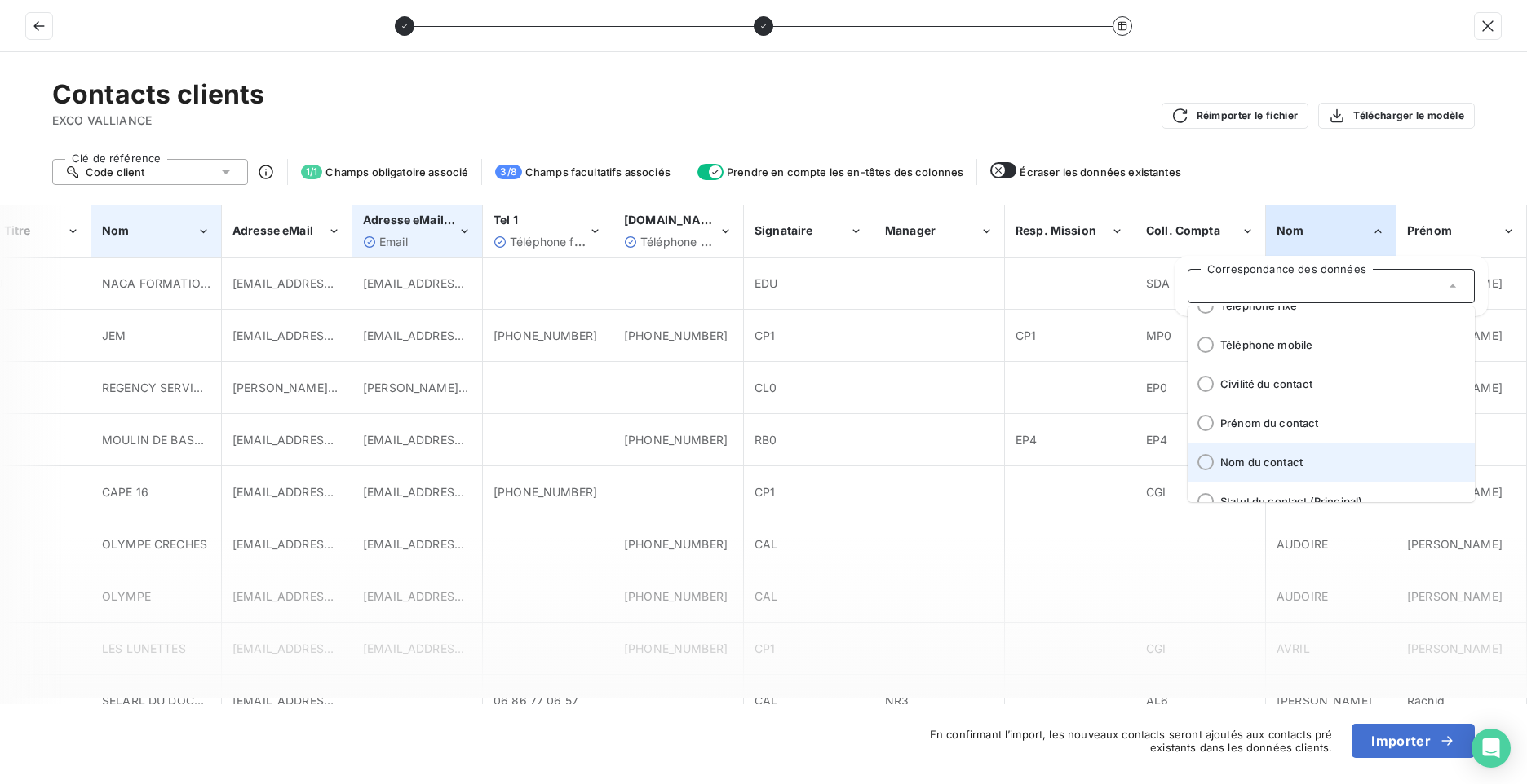
click at [1212, 468] on div at bounding box center [1205, 462] width 17 height 17
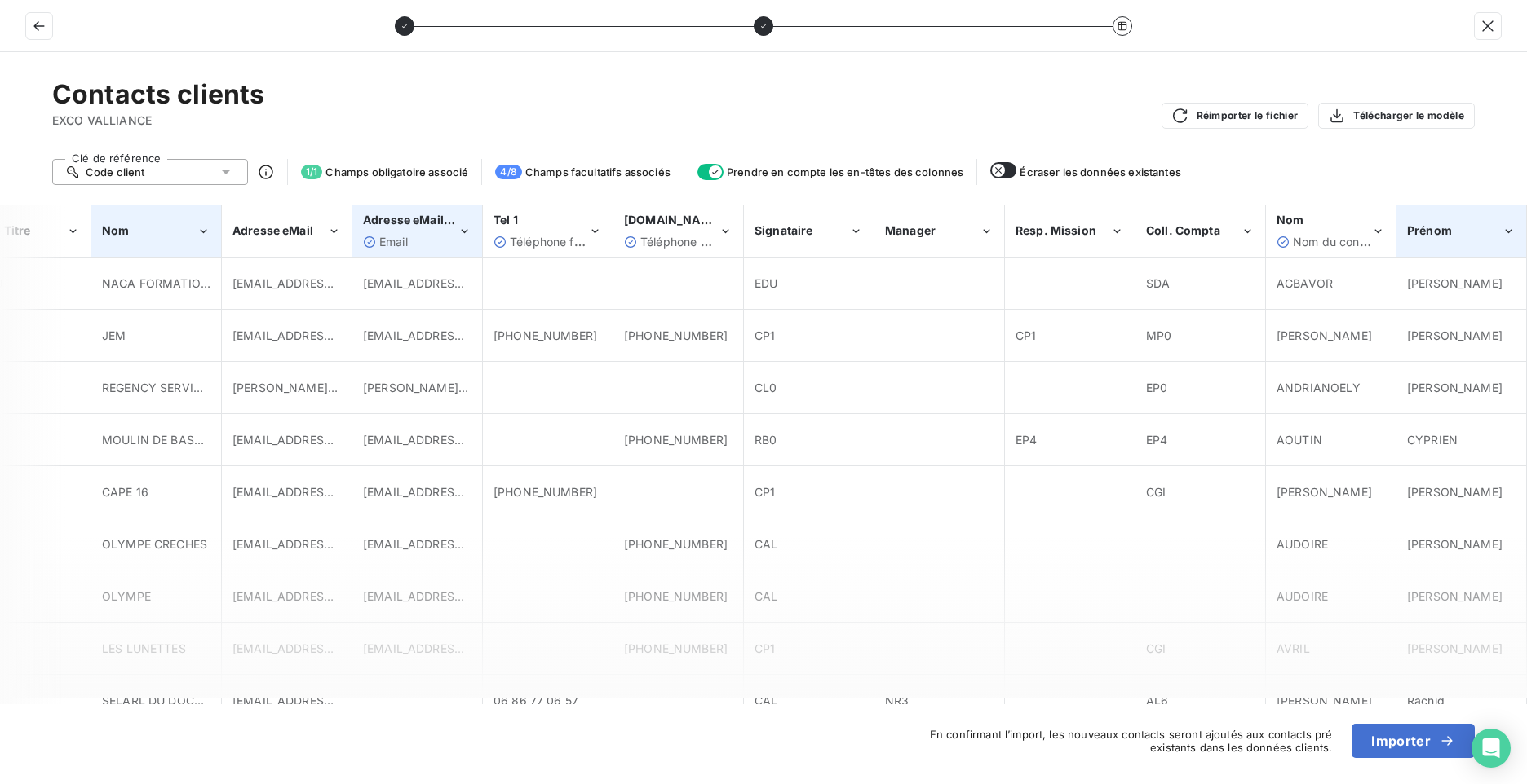
click at [1450, 244] on div "Prénom" at bounding box center [1461, 231] width 128 height 50
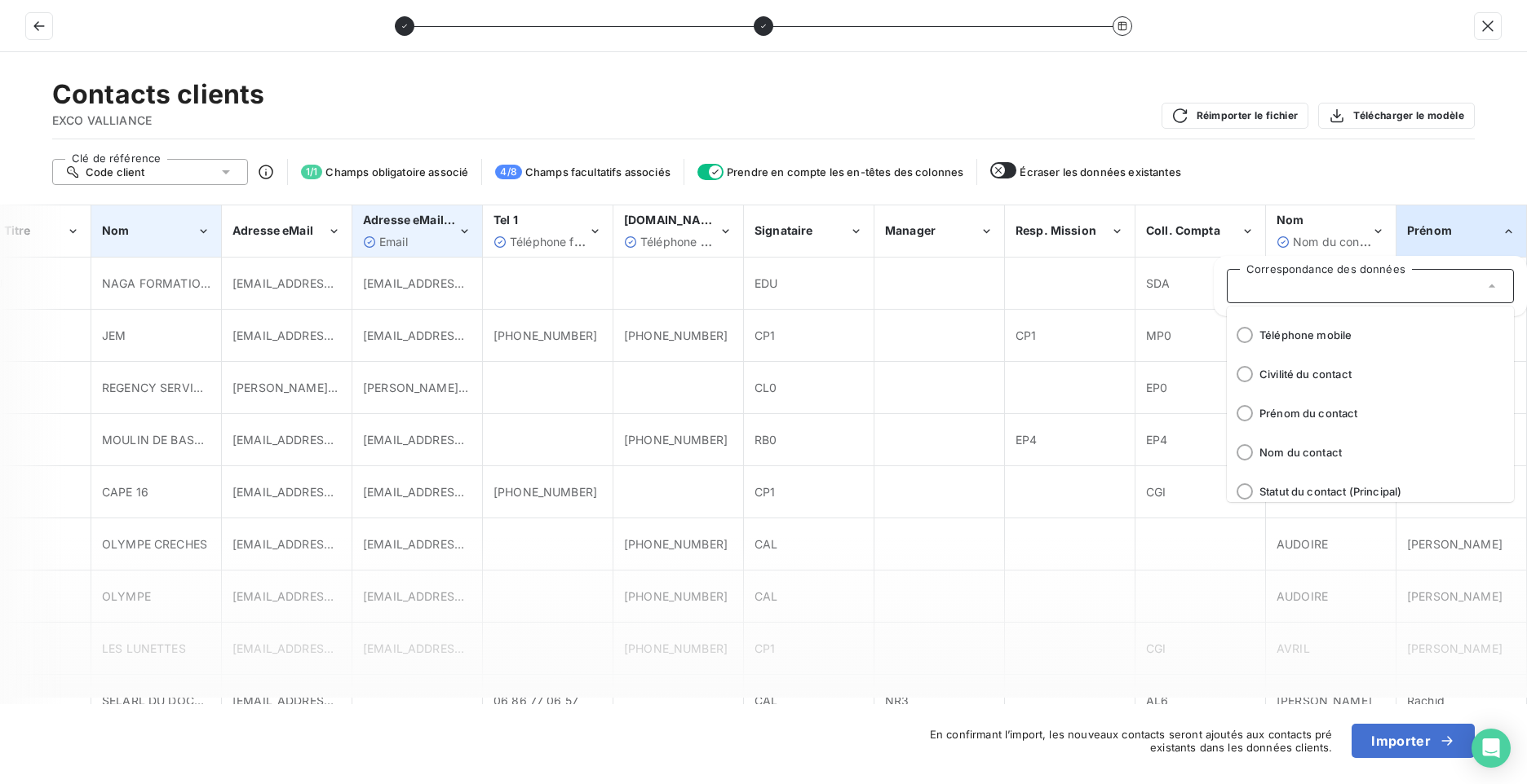
scroll to position [163, 0]
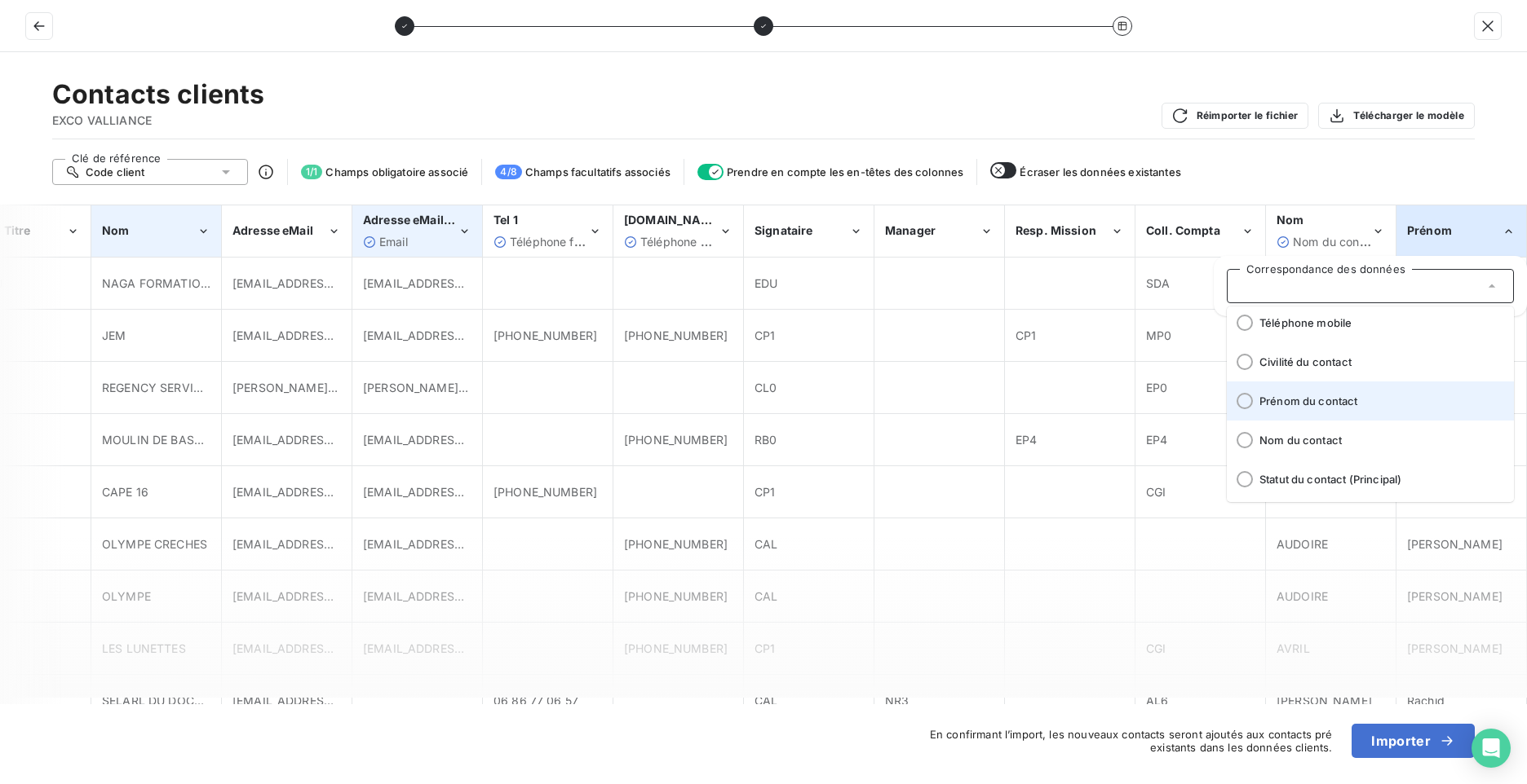
click at [1245, 402] on div at bounding box center [1245, 402] width 17 height 17
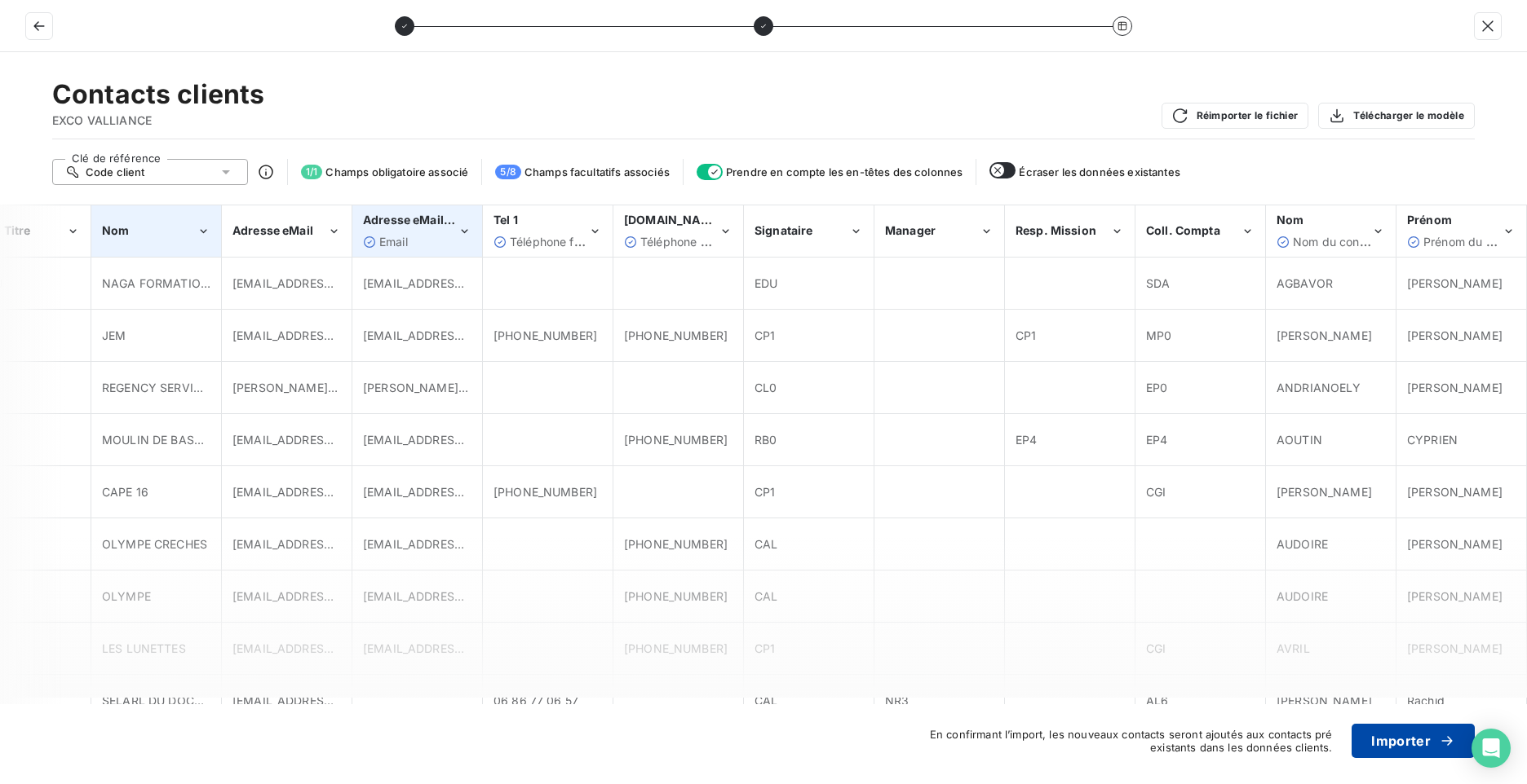
click at [1393, 748] on button "Importer" at bounding box center [1412, 741] width 123 height 34
